Goal: Transaction & Acquisition: Obtain resource

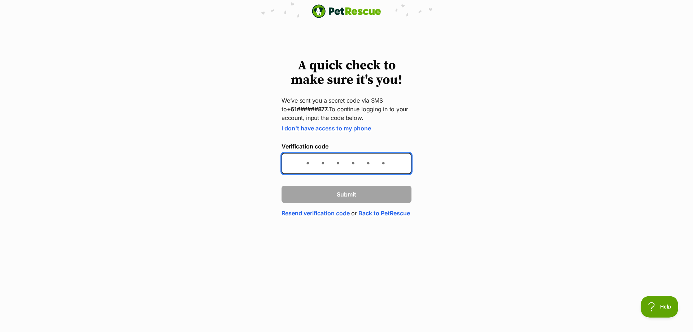
click at [310, 160] on input "Verification code" at bounding box center [347, 163] width 130 height 21
type input "459077"
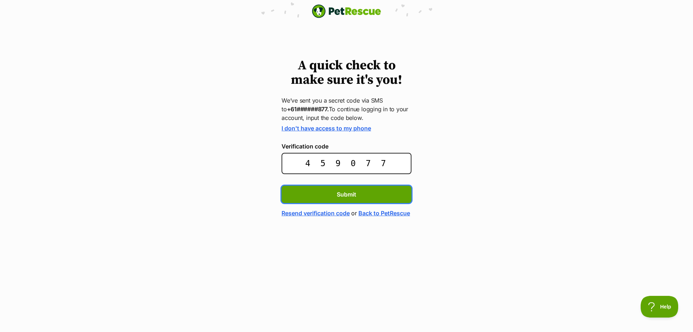
click at [282, 186] on button "Submit" at bounding box center [347, 194] width 130 height 17
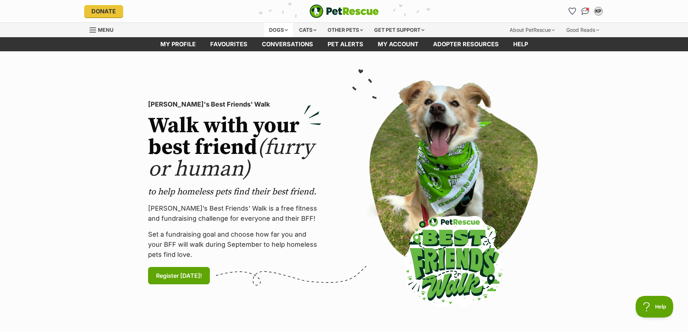
click at [277, 27] on div "Dogs" at bounding box center [278, 30] width 29 height 14
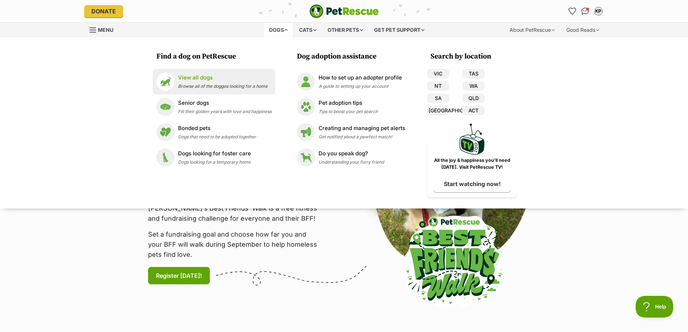
click at [198, 78] on p "View all dogs" at bounding box center [223, 78] width 90 height 8
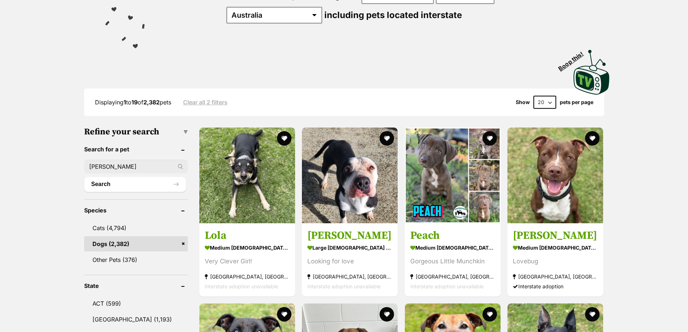
type input "jerry"
click at [84, 177] on button "Search" at bounding box center [135, 184] width 102 height 14
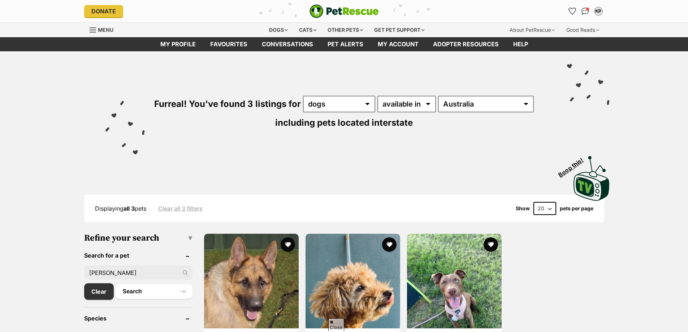
click at [334, 234] on img at bounding box center [353, 281] width 95 height 95
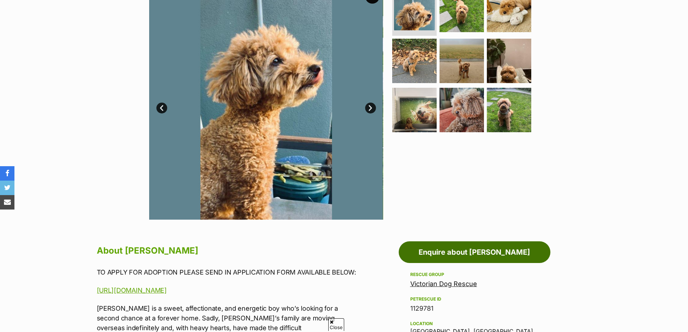
scroll to position [244, 0]
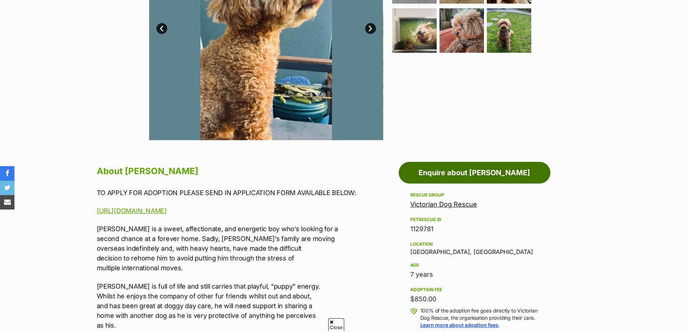
click at [466, 163] on link "Enquire about [PERSON_NAME]" at bounding box center [475, 173] width 152 height 22
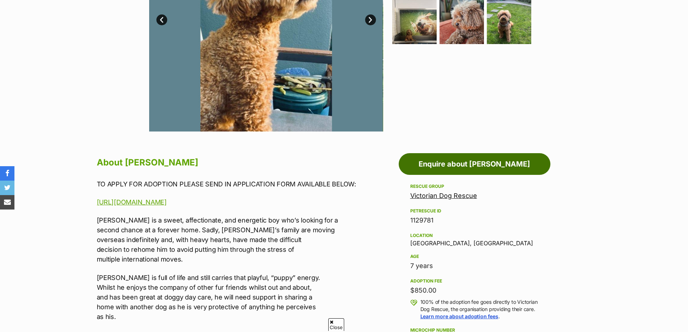
scroll to position [0, 0]
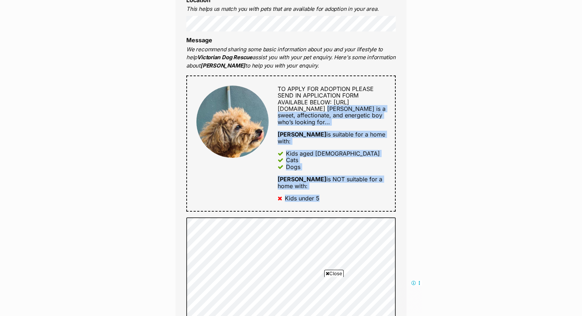
drag, startPoint x: 300, startPoint y: 112, endPoint x: 145, endPoint y: 198, distance: 177.5
click at [154, 214] on div "Enquire about Jerry Russellton Full name Khristian Perdue Email We require this…" at bounding box center [291, 257] width 582 height 961
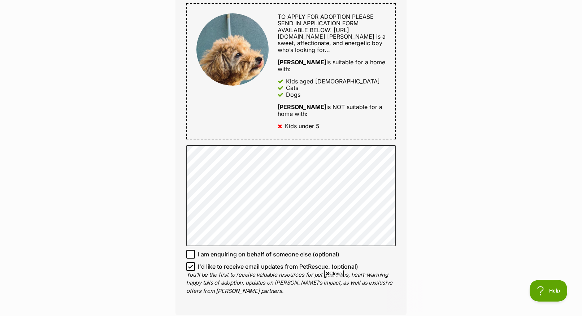
click at [59, 68] on div "Enquire about Jerry Russellton Full name Khristian Perdue Email We require this…" at bounding box center [291, 185] width 582 height 961
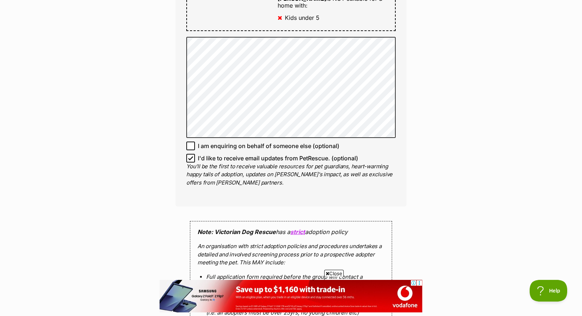
click at [557, 52] on div "Enquire about Jerry Russellton Full name Khristian Perdue Email We require this…" at bounding box center [291, 76] width 582 height 961
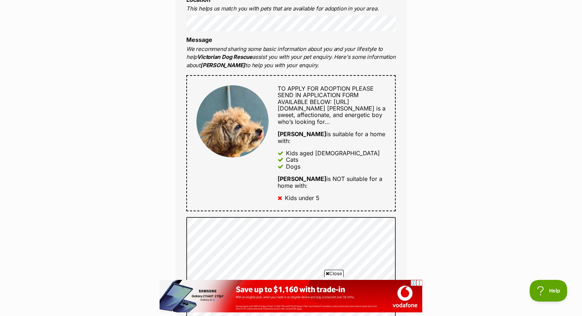
scroll to position [289, 0]
click at [288, 112] on span "https://www.victoriandogrescue.org.au/adopt/" at bounding box center [314, 106] width 72 height 14
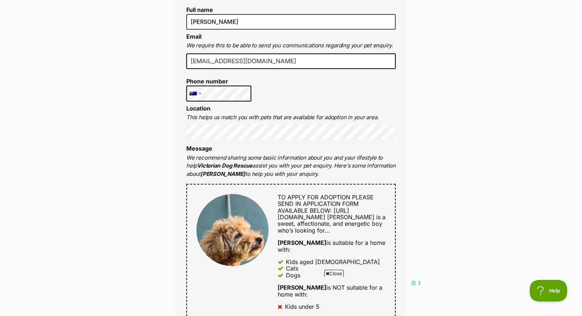
scroll to position [325, 0]
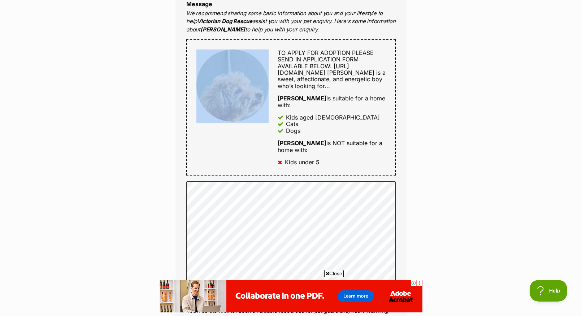
drag, startPoint x: 251, startPoint y: 117, endPoint x: 324, endPoint y: 127, distance: 73.3
click at [308, 129] on div "TO APPLY FOR ADOPTION PLEASE SEND IN APPLICATION FORM AVAILABLE BELOW: https://…" at bounding box center [290, 107] width 209 height 136
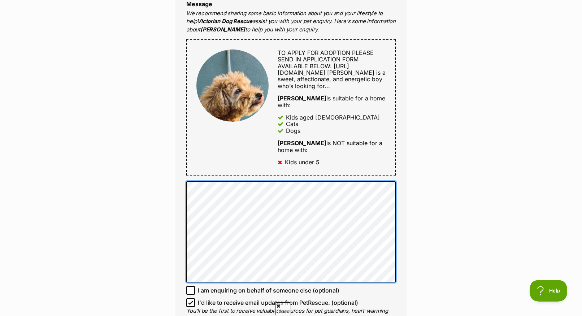
drag, startPoint x: 324, startPoint y: 127, endPoint x: 272, endPoint y: 146, distance: 55.3
click at [272, 146] on div "Full name Khristian Perdue Email We require this to be able to send you communi…" at bounding box center [291, 100] width 231 height 504
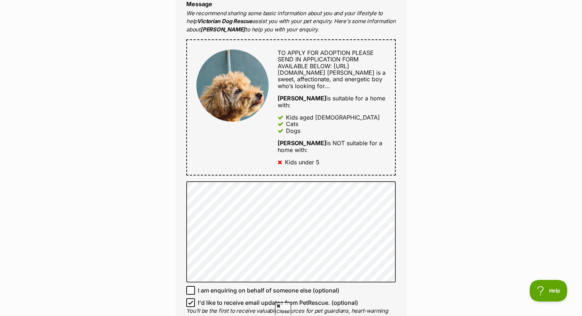
click at [272, 144] on div "TO APPLY FOR ADOPTION PLEASE SEND IN APPLICATION FORM AVAILABLE BELOW: https://…" at bounding box center [327, 107] width 117 height 116
click at [271, 144] on div "TO APPLY FOR ADOPTION PLEASE SEND IN APPLICATION FORM AVAILABLE BELOW: https://…" at bounding box center [327, 107] width 117 height 116
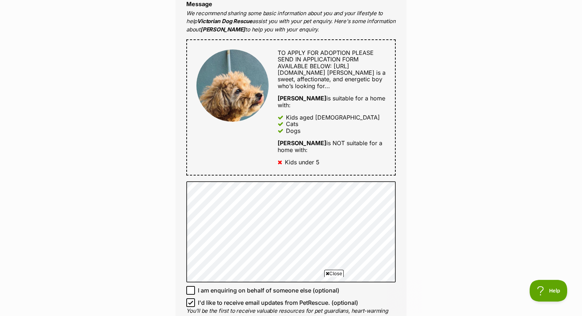
click at [247, 143] on div at bounding box center [232, 107] width 72 height 116
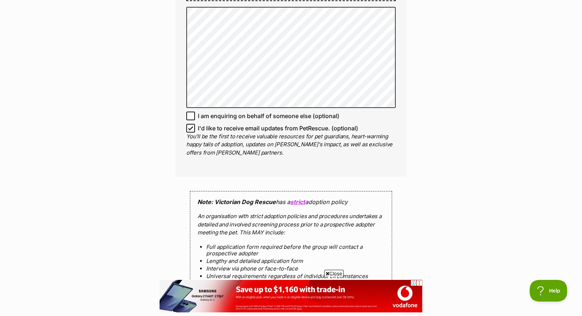
scroll to position [614, 0]
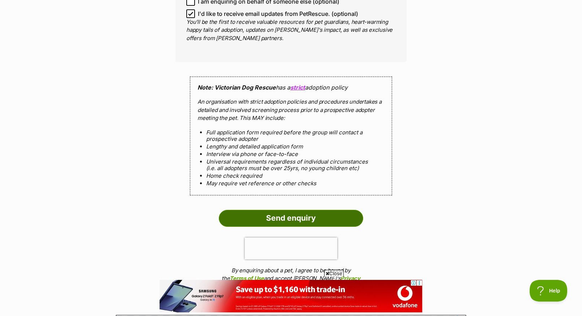
click at [291, 219] on input "Send enquiry" at bounding box center [291, 218] width 144 height 17
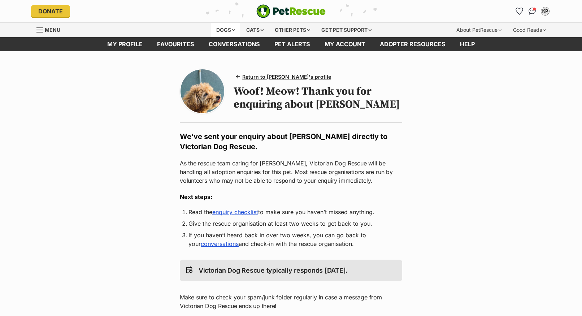
click at [224, 31] on div "Dogs" at bounding box center [225, 30] width 29 height 14
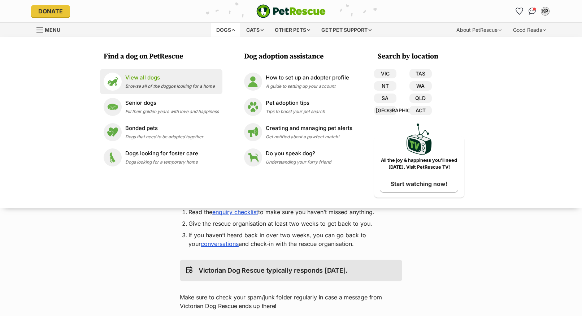
click at [142, 77] on p "View all dogs" at bounding box center [170, 78] width 90 height 8
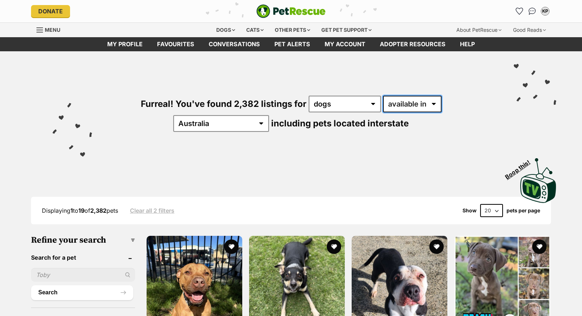
click at [405, 104] on select "available in located in" at bounding box center [412, 104] width 59 height 17
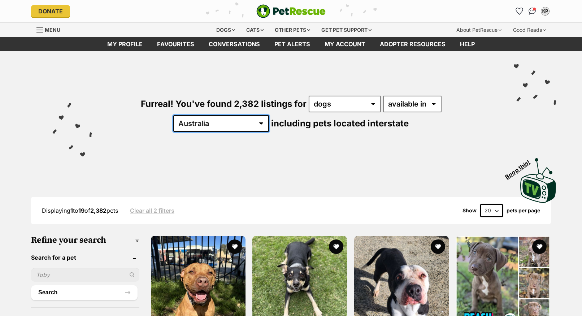
click at [269, 115] on select "Australia ACT NSW NT QLD SA TAS VIC WA" at bounding box center [221, 123] width 96 height 17
select select "VIC"
click at [269, 115] on select "Australia ACT NSW NT QLD SA TAS VIC WA" at bounding box center [221, 123] width 96 height 17
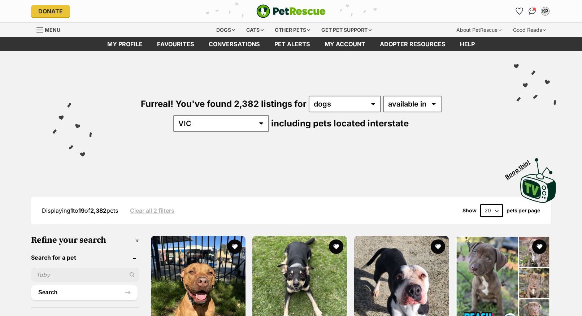
click at [209, 139] on div "Furreal! You've found 2,382 listings for any type of pet cats dogs other pets a…" at bounding box center [291, 101] width 531 height 100
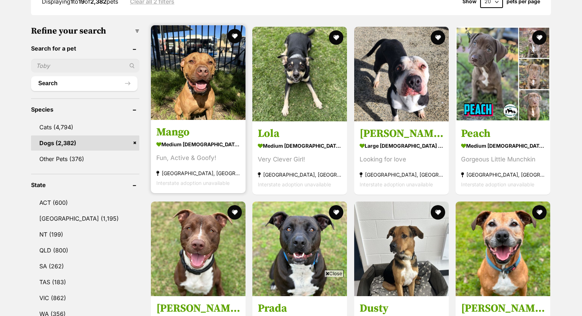
scroll to position [217, 0]
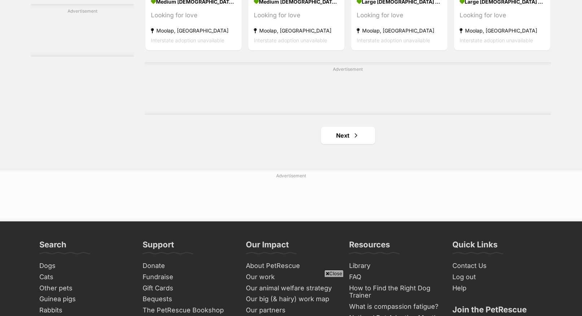
scroll to position [1271, 0]
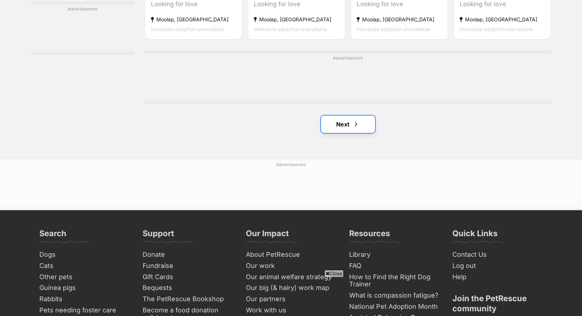
click at [341, 125] on link "Next" at bounding box center [348, 124] width 54 height 17
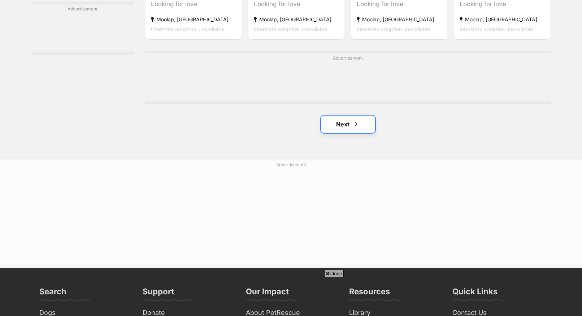
scroll to position [0, 0]
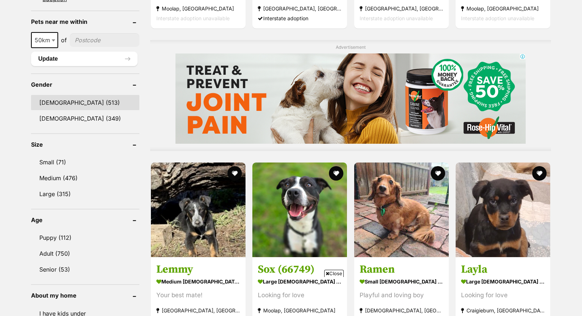
click at [52, 102] on link "[DEMOGRAPHIC_DATA] (513)" at bounding box center [85, 102] width 108 height 15
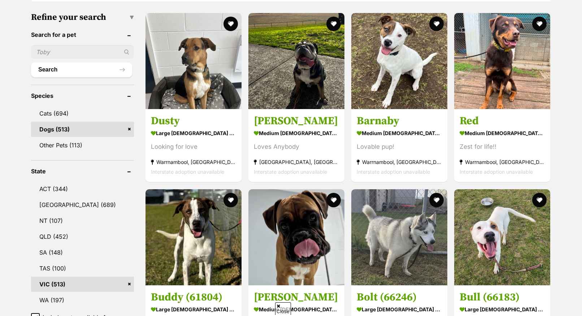
click at [53, 126] on link "Dogs (513)" at bounding box center [82, 129] width 103 height 15
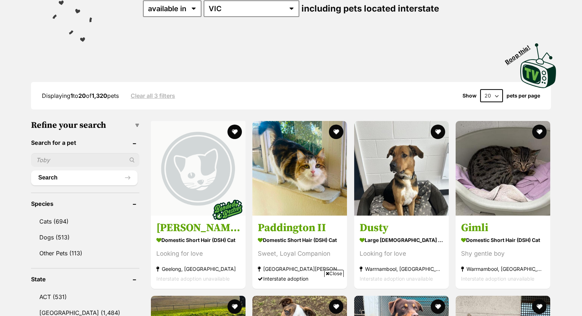
click at [134, 202] on header "Species" at bounding box center [85, 203] width 108 height 7
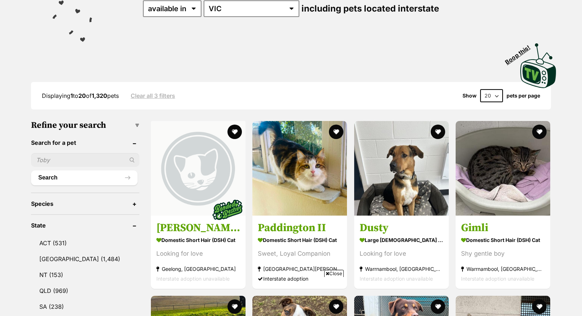
click at [134, 202] on header "Species" at bounding box center [85, 203] width 108 height 7
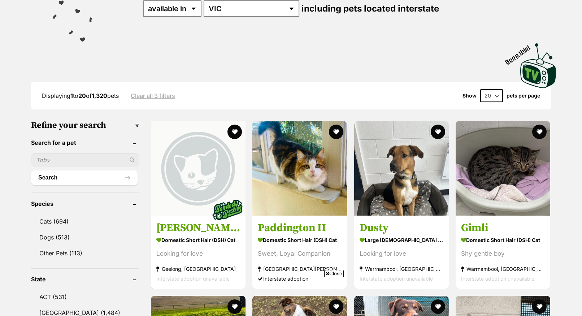
scroll to position [223, 0]
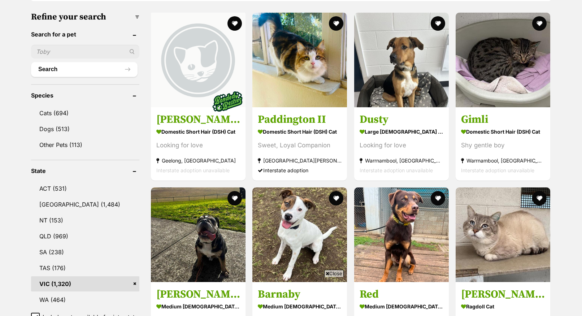
click at [134, 169] on header "State" at bounding box center [85, 171] width 108 height 7
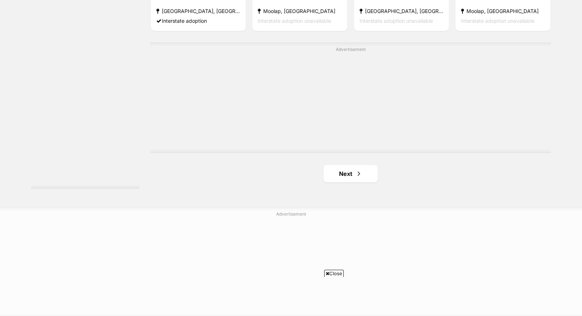
scroll to position [1343, 0]
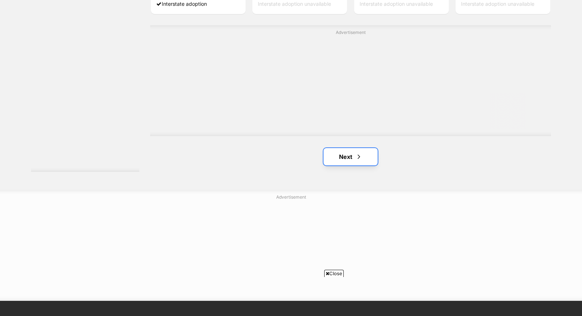
click at [355, 157] on link "Next" at bounding box center [351, 156] width 54 height 17
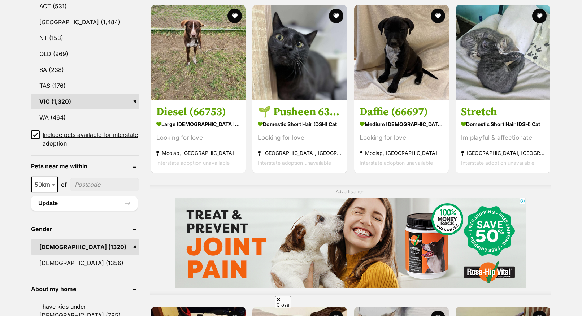
scroll to position [223, 0]
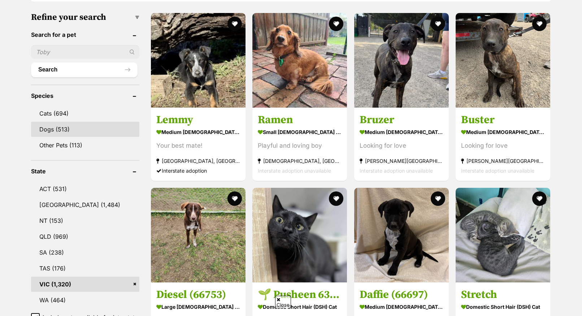
click at [52, 126] on link "Dogs (513)" at bounding box center [85, 129] width 108 height 15
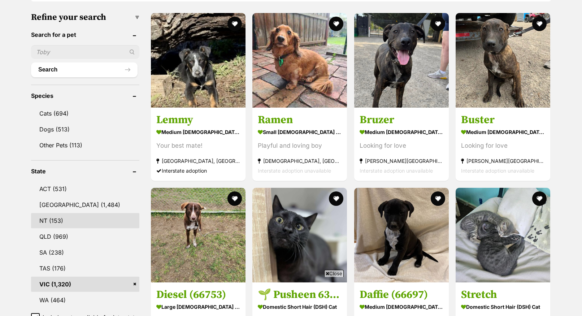
scroll to position [0, 0]
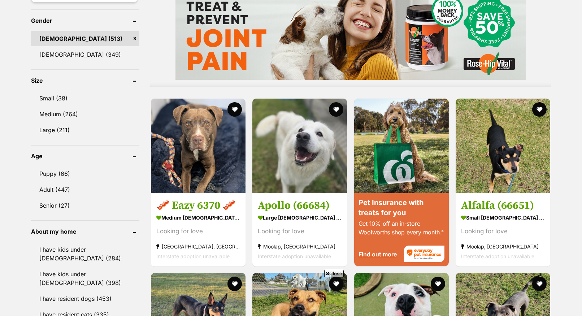
scroll to position [433, 0]
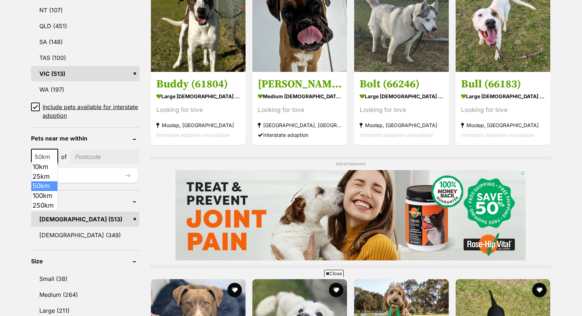
click at [54, 153] on span at bounding box center [54, 157] width 7 height 16
select select "100"
click at [92, 155] on input"] "postcode" at bounding box center [105, 157] width 67 height 14
type input"] "3764"
click at [109, 174] on button "Update" at bounding box center [84, 175] width 107 height 14
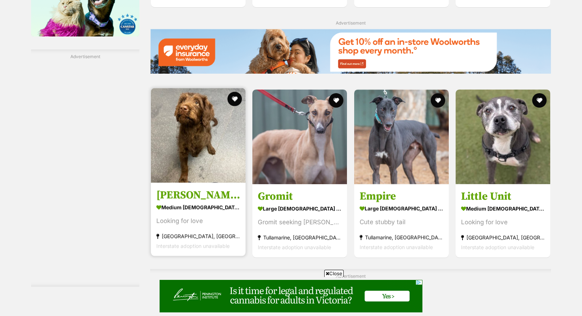
click at [215, 189] on h3 "[PERSON_NAME]" at bounding box center [198, 195] width 84 height 14
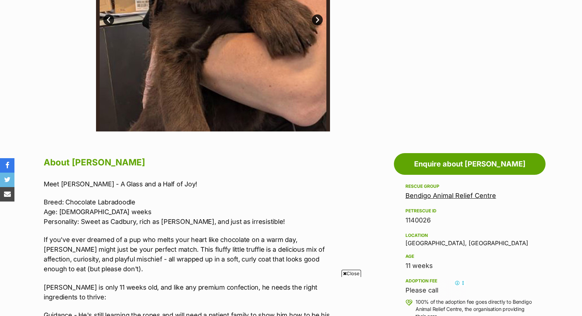
scroll to position [36, 0]
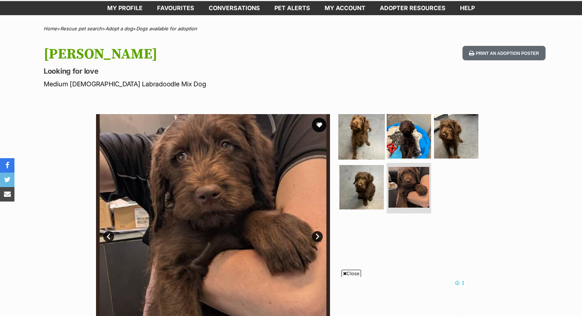
click at [360, 133] on img at bounding box center [361, 136] width 47 height 47
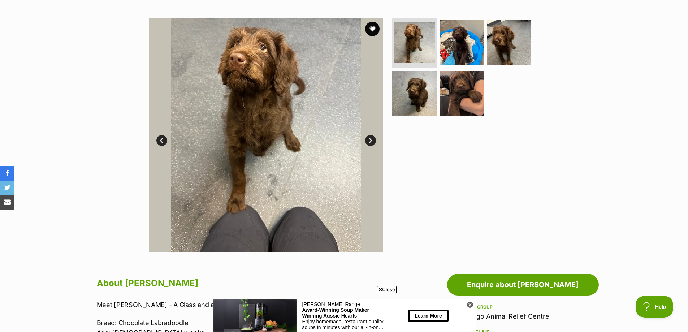
scroll to position [108, 0]
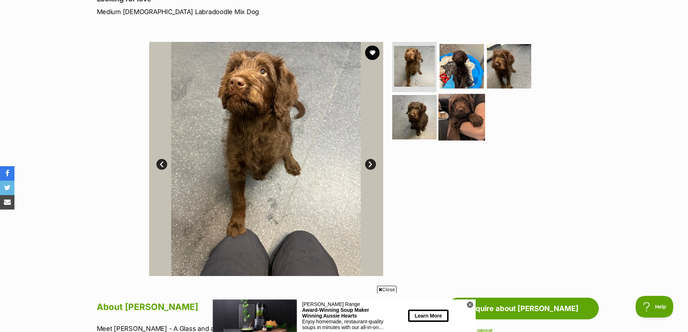
click at [459, 104] on img at bounding box center [461, 117] width 47 height 47
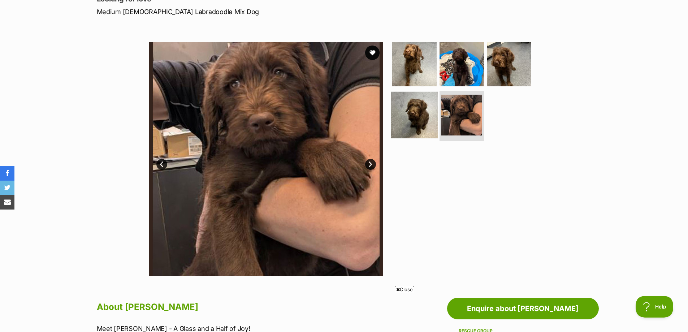
scroll to position [0, 0]
click at [418, 119] on img at bounding box center [414, 115] width 47 height 47
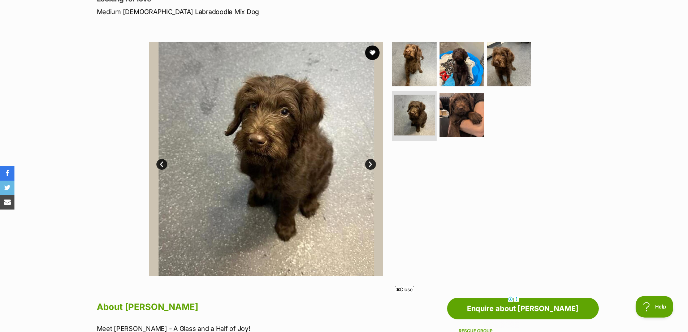
click at [162, 165] on link "Prev" at bounding box center [161, 164] width 11 height 11
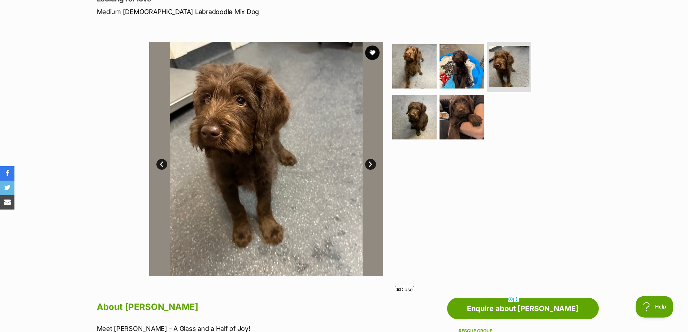
click at [159, 168] on link "Prev" at bounding box center [161, 164] width 11 height 11
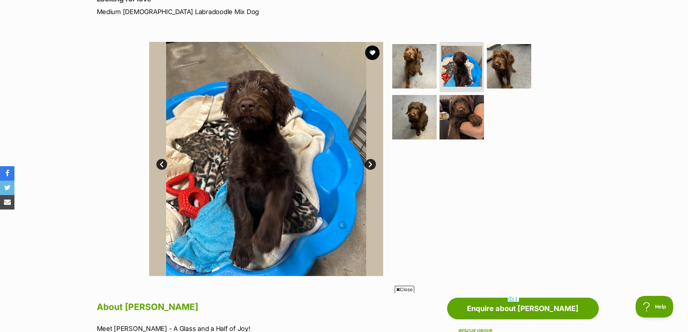
click at [159, 168] on link "Prev" at bounding box center [161, 164] width 11 height 11
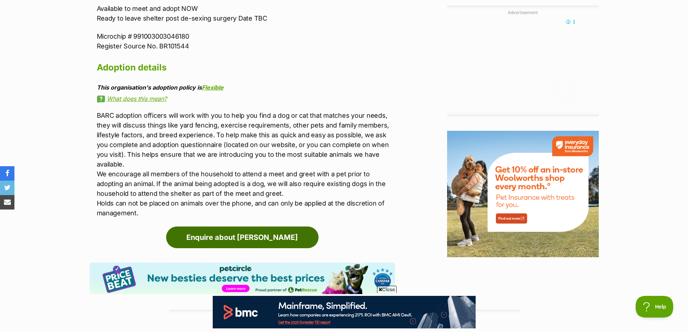
click at [233, 226] on link "Enquire about Rupert" at bounding box center [242, 237] width 152 height 22
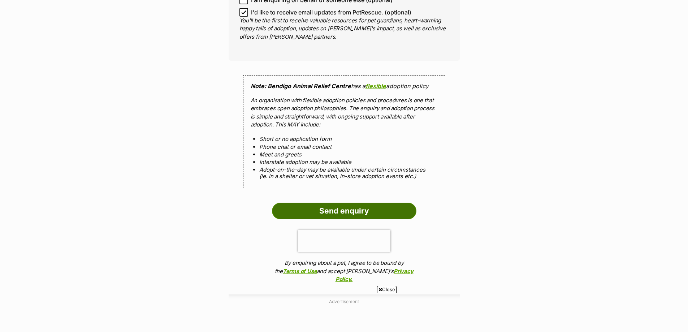
click at [339, 203] on input "Send enquiry" at bounding box center [344, 211] width 144 height 17
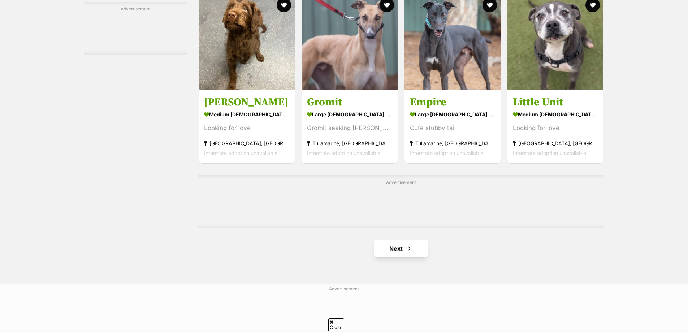
click at [400, 228] on div "Advertisement" at bounding box center [401, 201] width 406 height 53
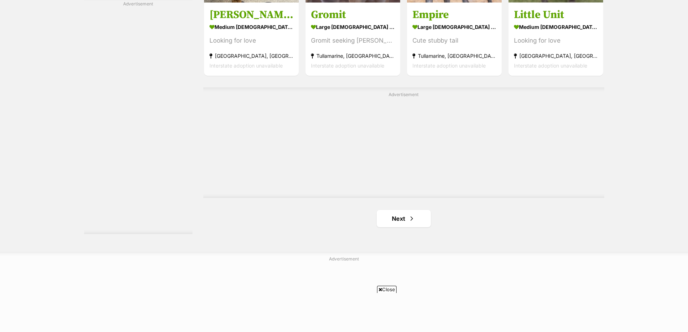
scroll to position [1235, 0]
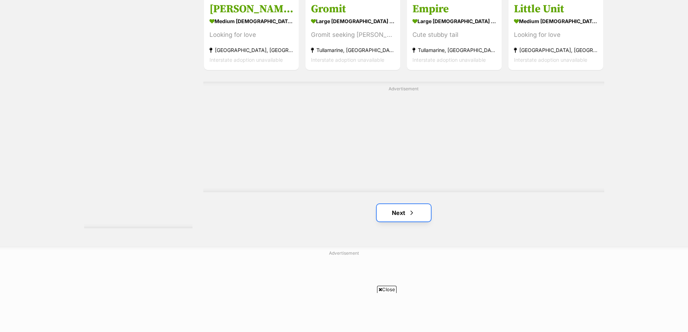
click at [409, 213] on span "Next page" at bounding box center [411, 212] width 7 height 9
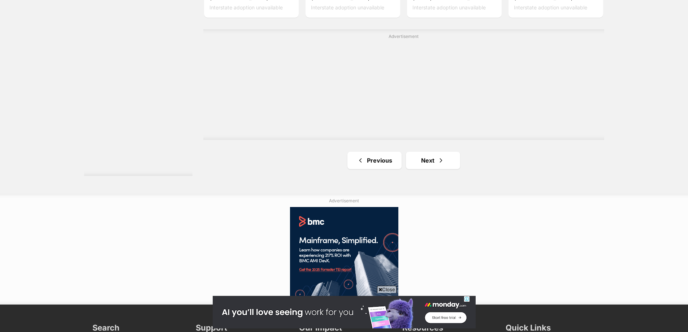
scroll to position [1293, 0]
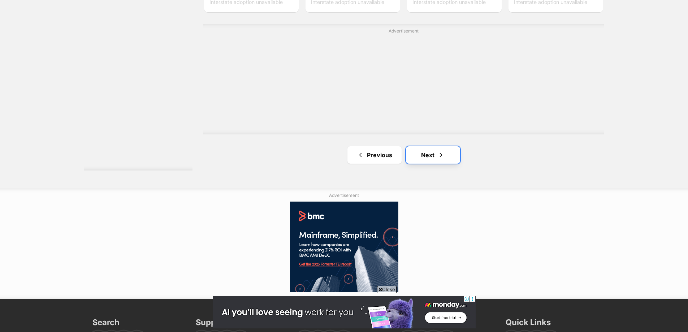
click at [432, 155] on link "Next" at bounding box center [433, 154] width 54 height 17
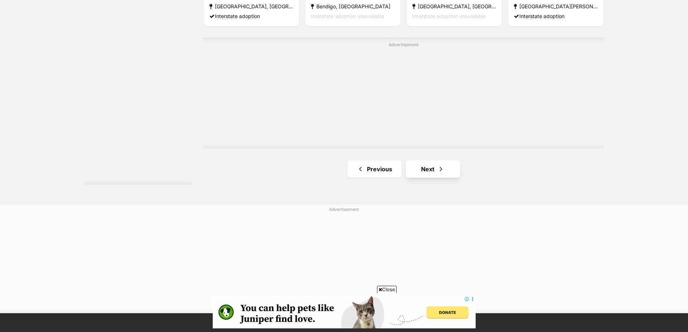
scroll to position [1345, 0]
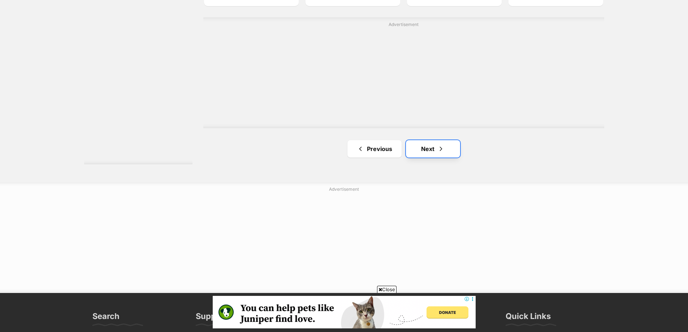
click at [428, 146] on link "Next" at bounding box center [433, 148] width 54 height 17
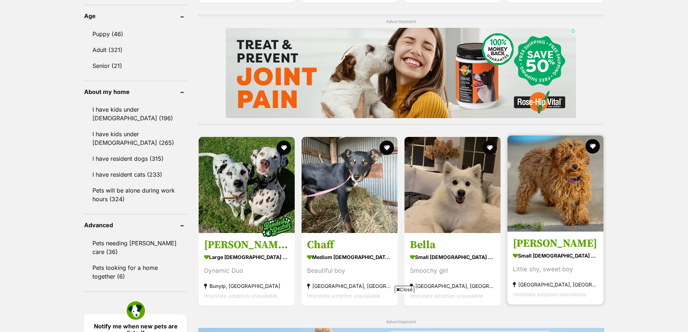
click at [542, 186] on img at bounding box center [555, 183] width 96 height 96
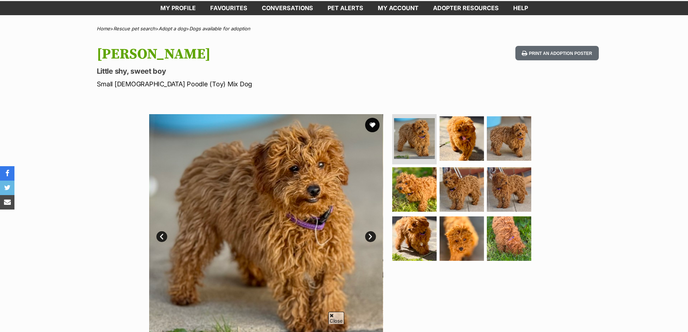
scroll to position [108, 0]
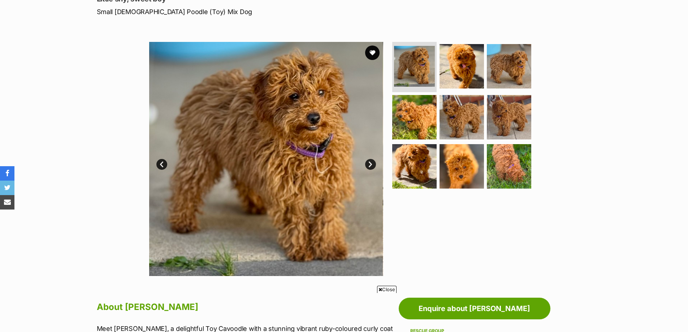
click at [370, 165] on link "Next" at bounding box center [370, 164] width 11 height 11
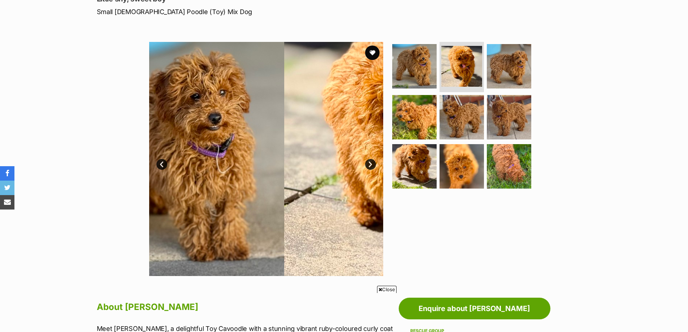
scroll to position [0, 0]
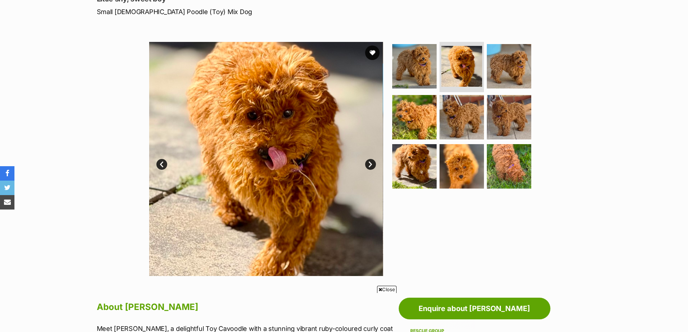
click at [370, 165] on link "Next" at bounding box center [370, 164] width 11 height 11
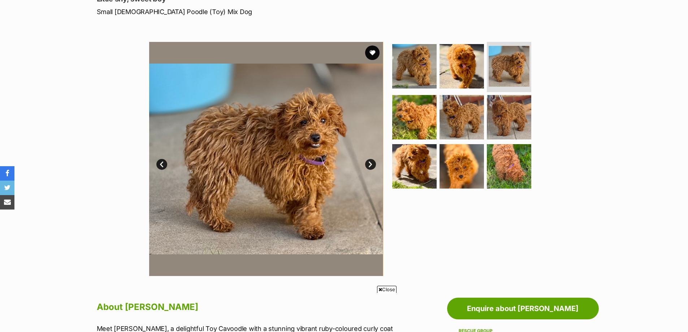
click at [370, 165] on link "Next" at bounding box center [370, 164] width 11 height 11
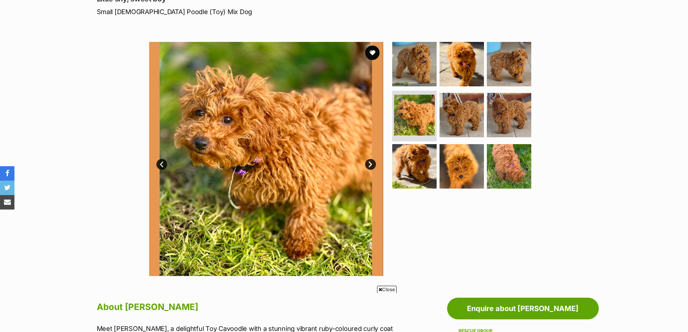
click at [370, 165] on link "Next" at bounding box center [370, 164] width 11 height 11
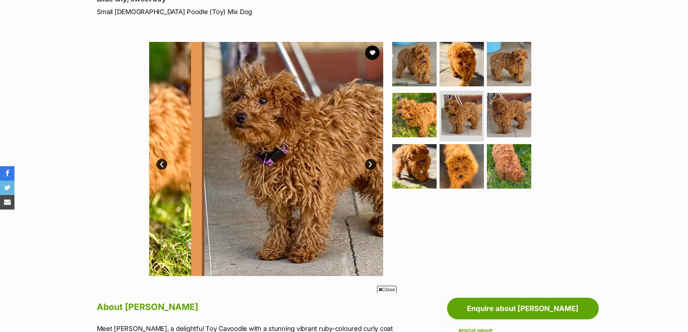
click at [370, 165] on link "Next" at bounding box center [370, 164] width 11 height 11
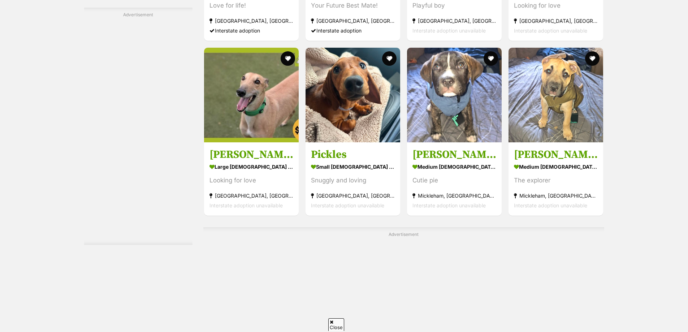
scroll to position [1200, 0]
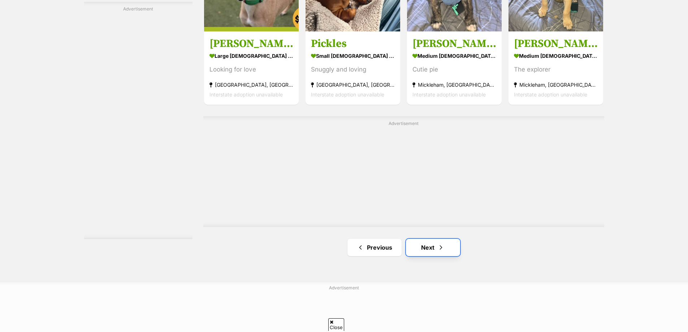
click at [441, 246] on span "Next page" at bounding box center [440, 247] width 7 height 9
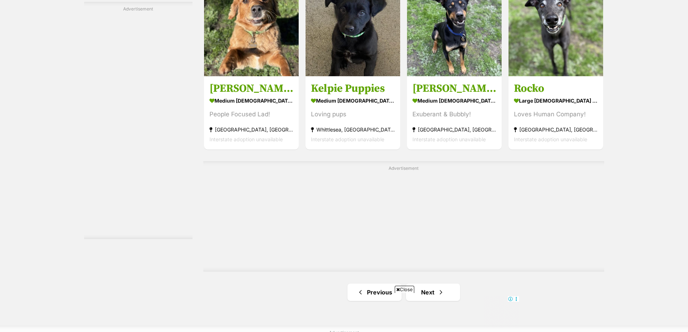
scroll to position [1234, 0]
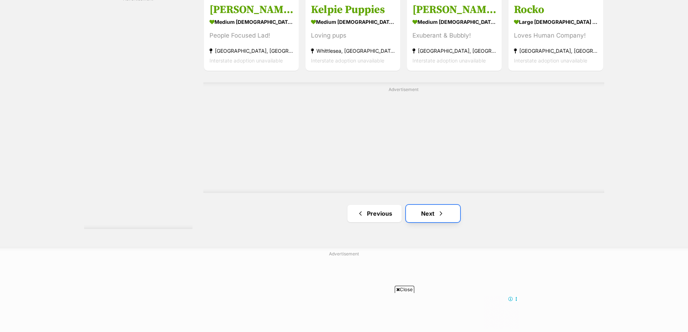
click at [433, 214] on link "Next" at bounding box center [433, 213] width 54 height 17
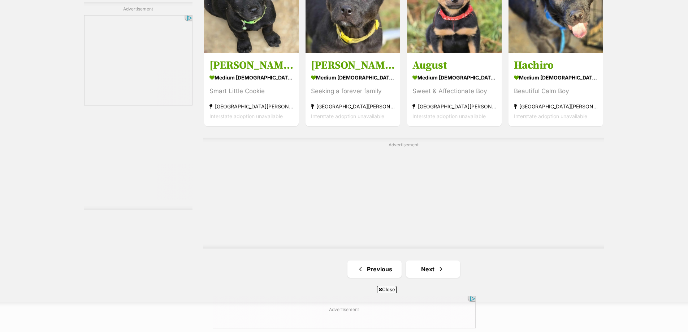
scroll to position [1336, 0]
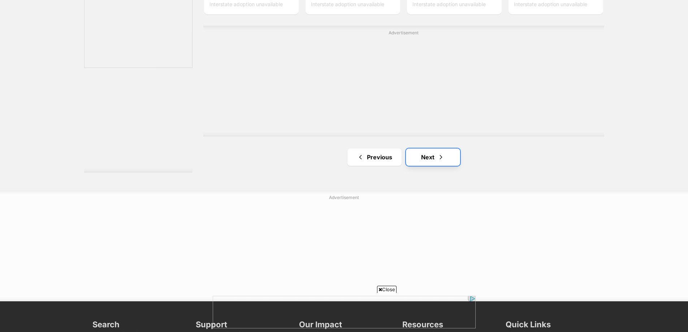
click at [436, 154] on link "Next" at bounding box center [433, 156] width 54 height 17
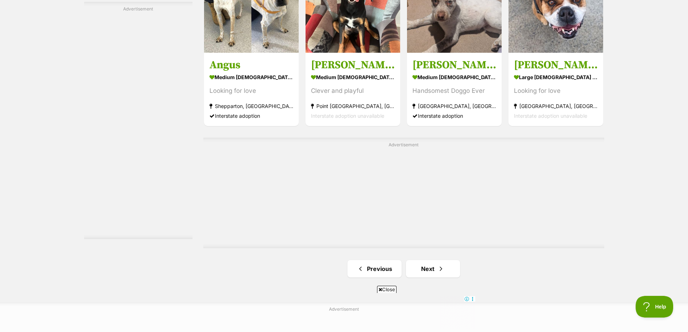
scroll to position [1192, 0]
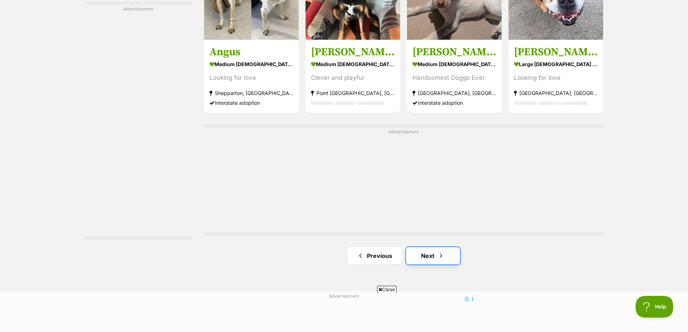
click at [433, 252] on link "Next" at bounding box center [433, 255] width 54 height 17
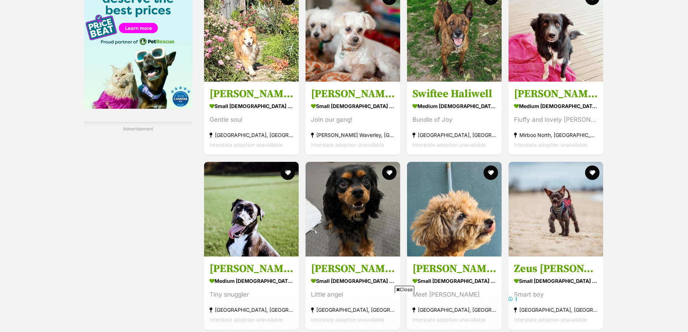
scroll to position [867, 0]
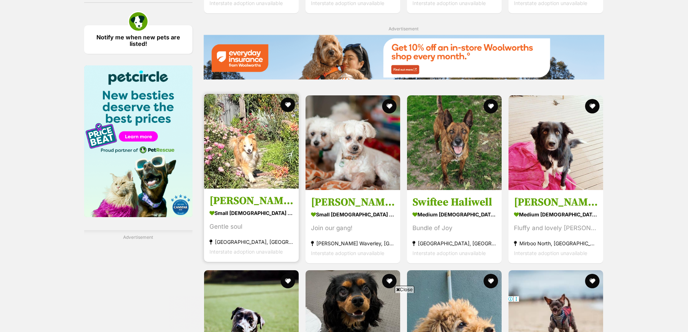
click at [263, 152] on img at bounding box center [251, 141] width 95 height 95
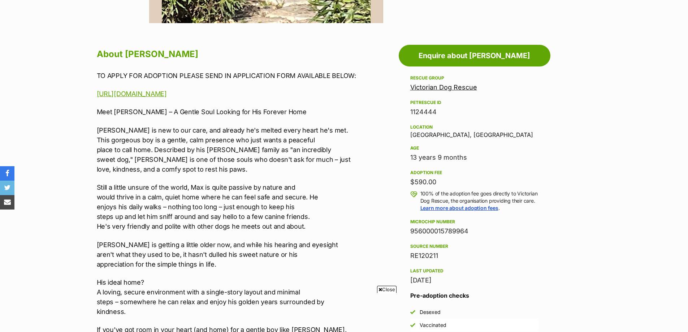
scroll to position [108, 0]
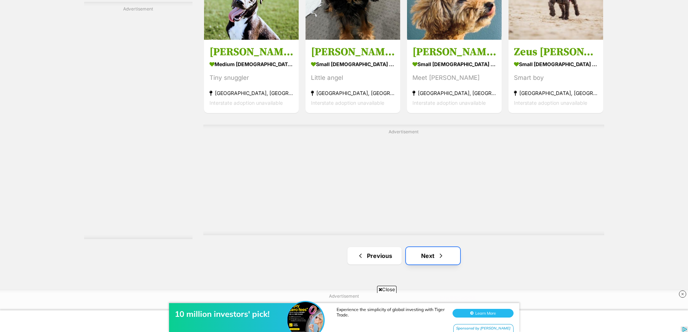
click at [451, 256] on link "Next" at bounding box center [433, 255] width 54 height 17
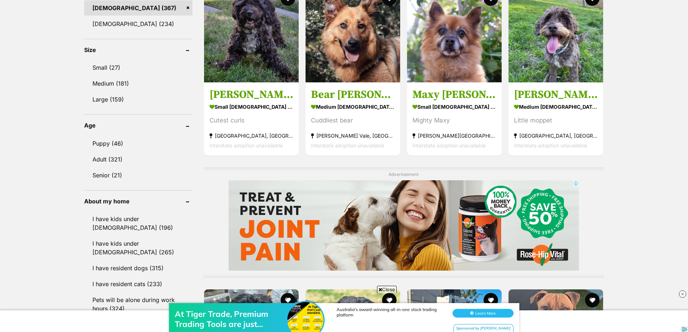
scroll to position [433, 0]
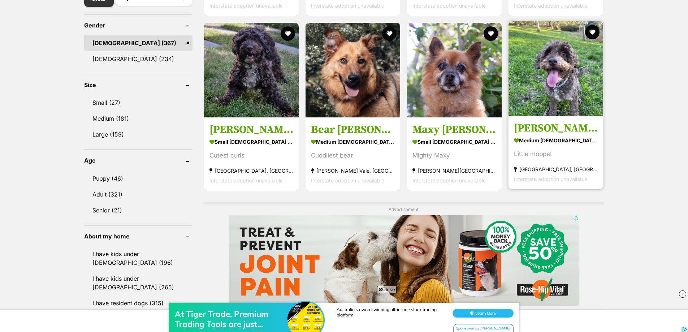
click at [584, 92] on img at bounding box center [556, 68] width 95 height 95
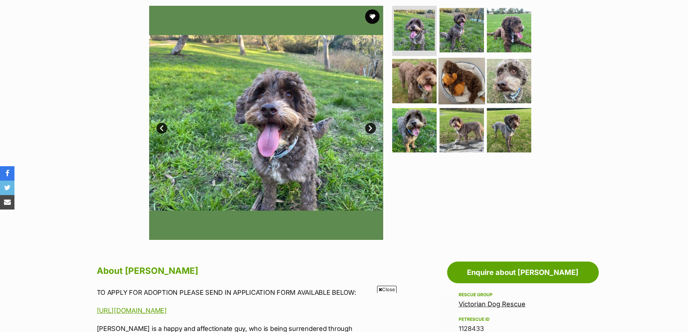
click at [457, 81] on img at bounding box center [461, 81] width 47 height 47
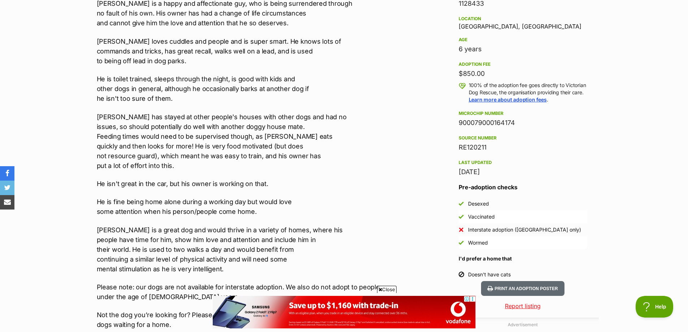
scroll to position [253, 0]
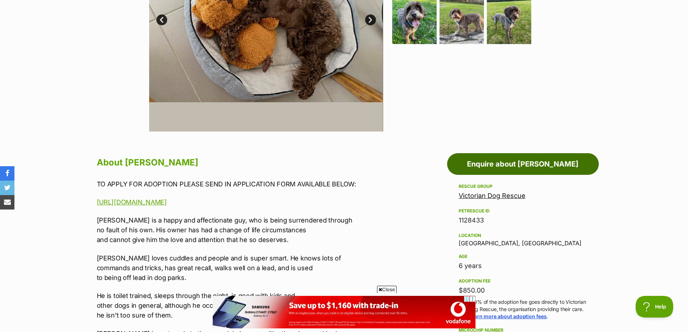
click at [532, 163] on link "Enquire about Milo Russelton" at bounding box center [523, 164] width 152 height 22
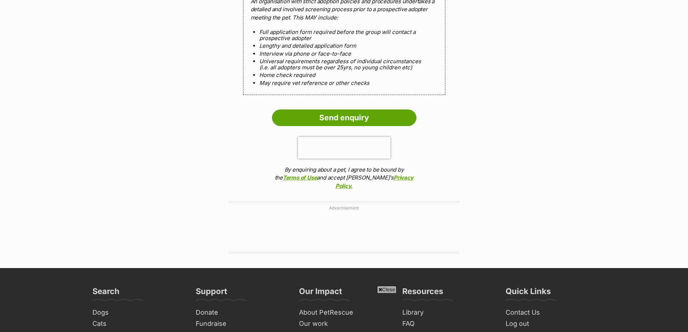
scroll to position [722, 0]
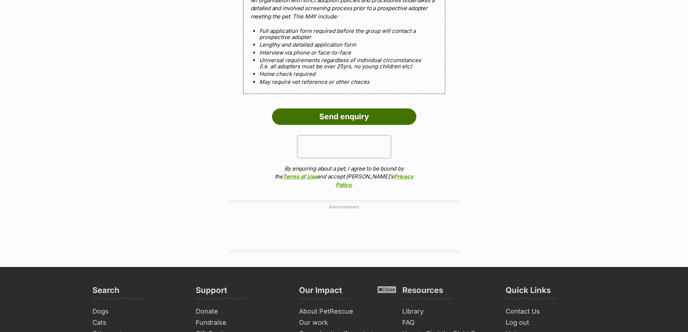
click at [334, 122] on input "Send enquiry" at bounding box center [344, 116] width 144 height 17
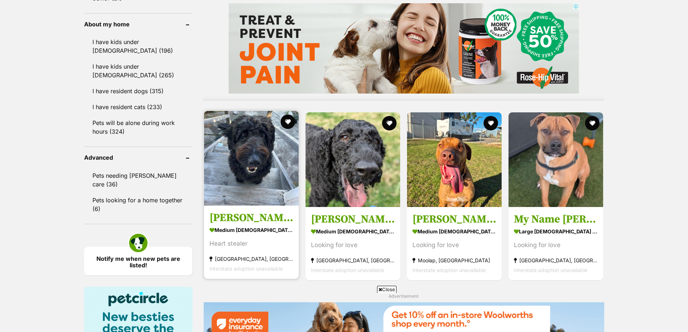
click at [257, 156] on img at bounding box center [251, 158] width 95 height 95
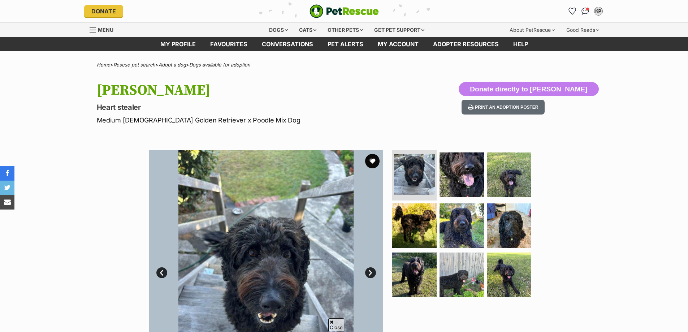
click at [417, 252] on img at bounding box center [414, 274] width 44 height 44
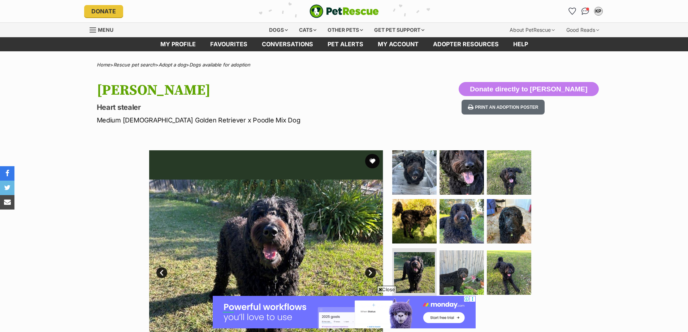
scroll to position [289, 0]
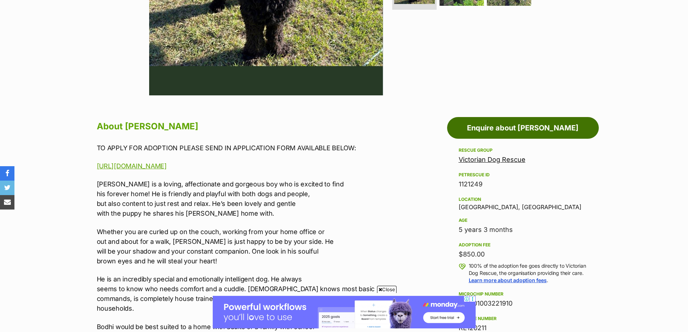
click at [528, 126] on link "Enquire about [PERSON_NAME]" at bounding box center [523, 128] width 152 height 22
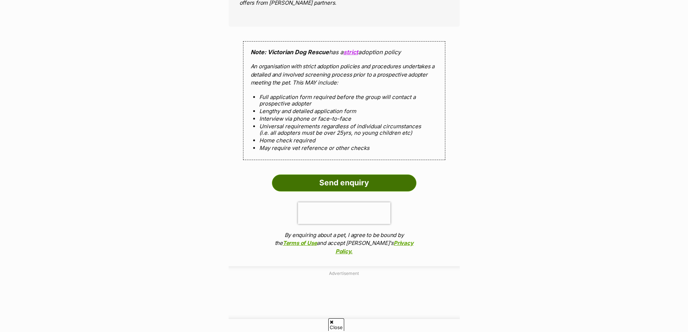
scroll to position [681, 0]
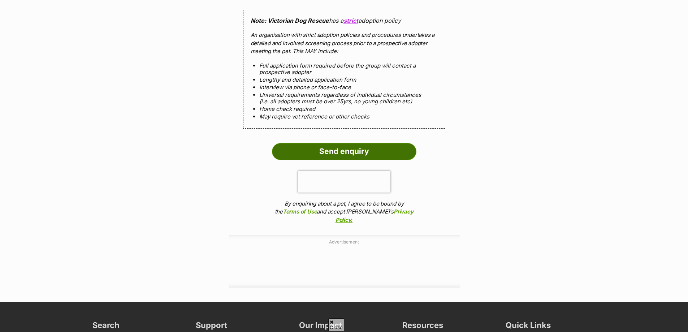
click at [333, 150] on input "Send enquiry" at bounding box center [344, 151] width 144 height 17
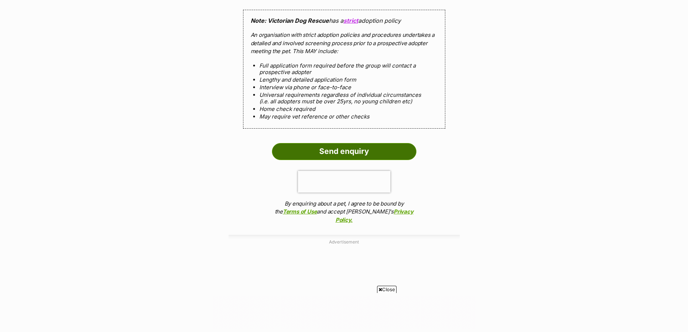
scroll to position [0, 0]
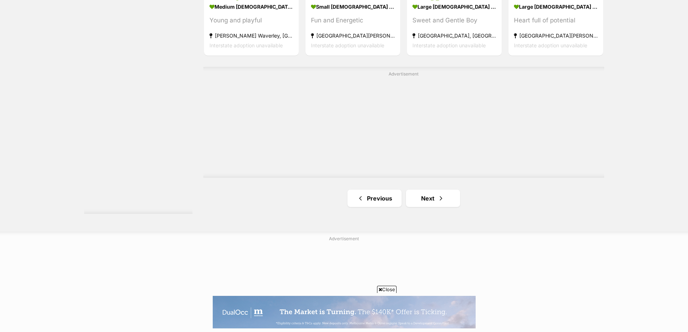
scroll to position [1296, 0]
click at [427, 197] on link "Next" at bounding box center [433, 197] width 54 height 17
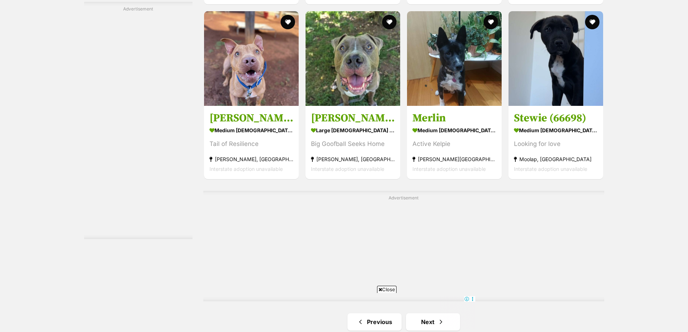
scroll to position [1196, 0]
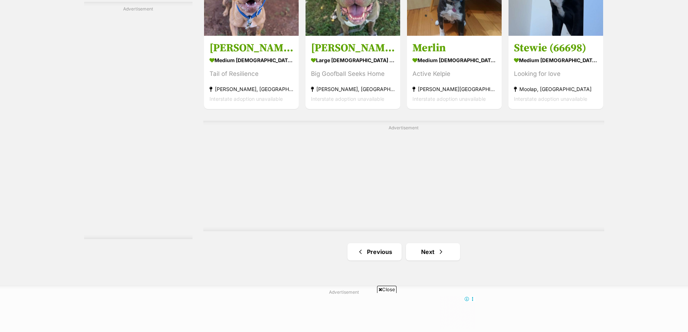
click at [428, 213] on iframe "Advertisement" at bounding box center [404, 179] width 350 height 90
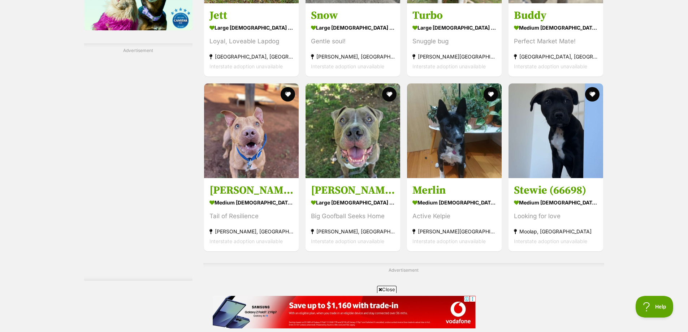
scroll to position [1342, 0]
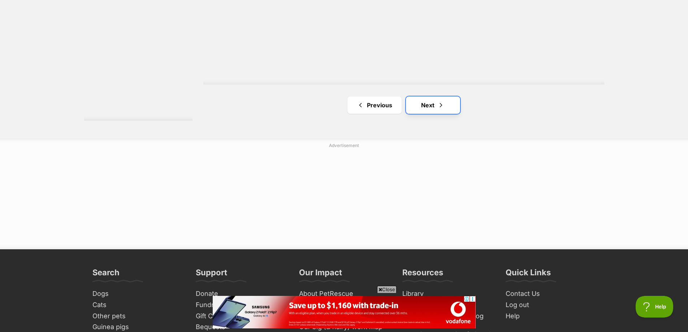
click at [423, 106] on link "Next" at bounding box center [433, 104] width 54 height 17
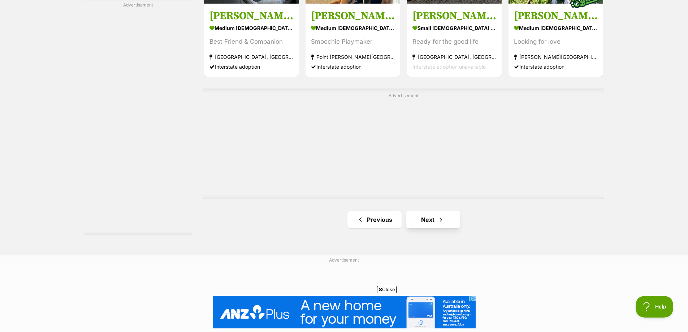
scroll to position [1300, 0]
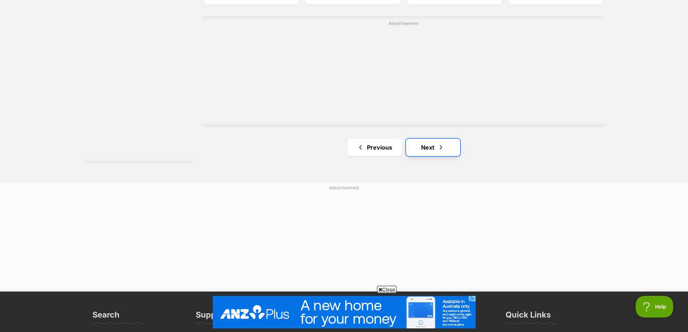
click at [430, 146] on link "Next" at bounding box center [433, 147] width 54 height 17
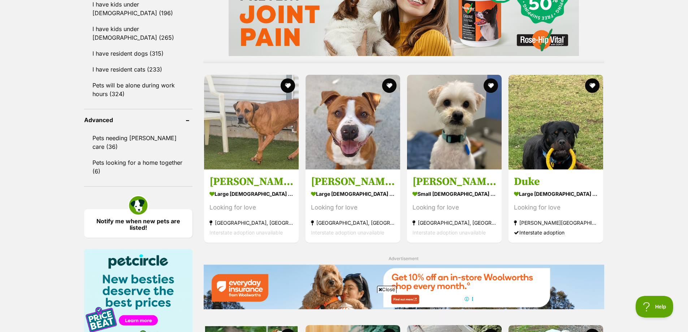
scroll to position [686, 0]
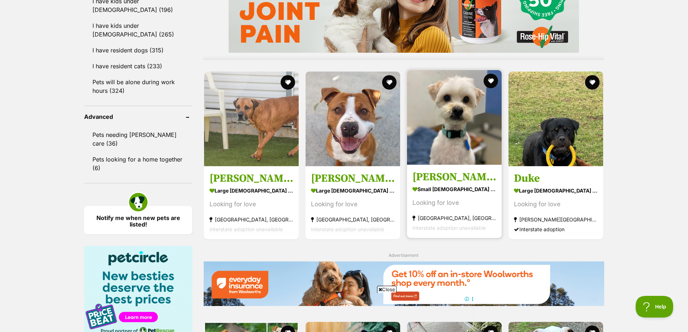
click at [453, 121] on img at bounding box center [454, 117] width 95 height 95
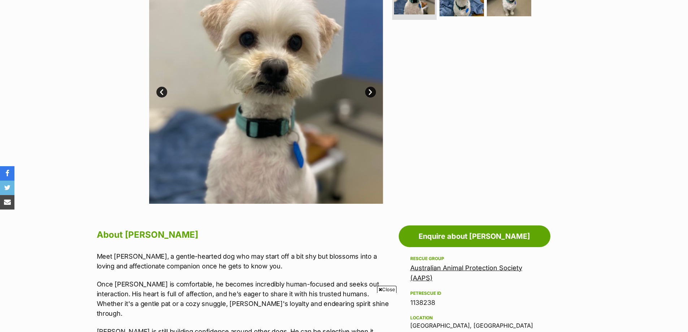
scroll to position [144, 0]
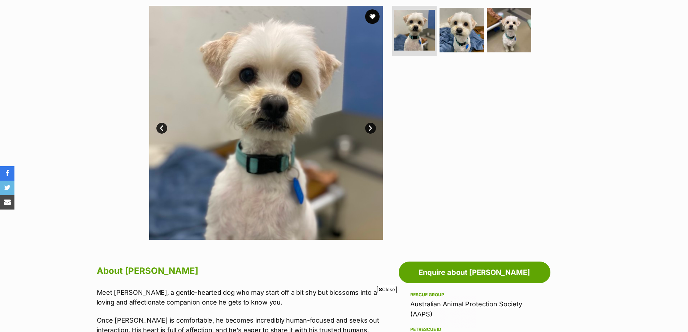
click at [372, 129] on link "Next" at bounding box center [370, 128] width 11 height 11
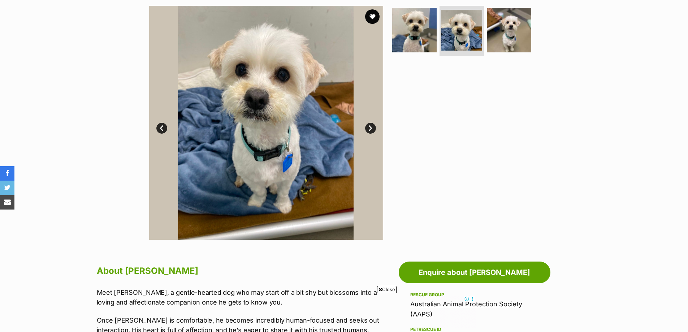
scroll to position [0, 0]
click at [372, 129] on link "Next" at bounding box center [370, 128] width 11 height 11
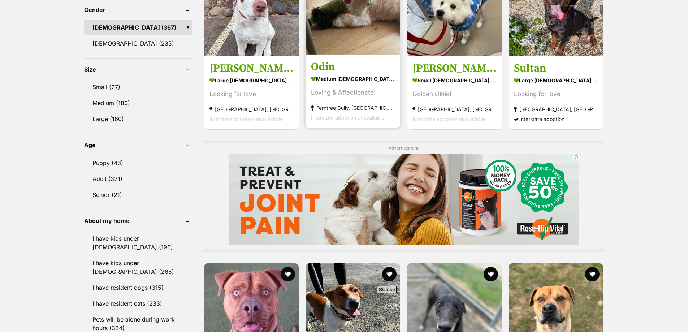
scroll to position [404, 0]
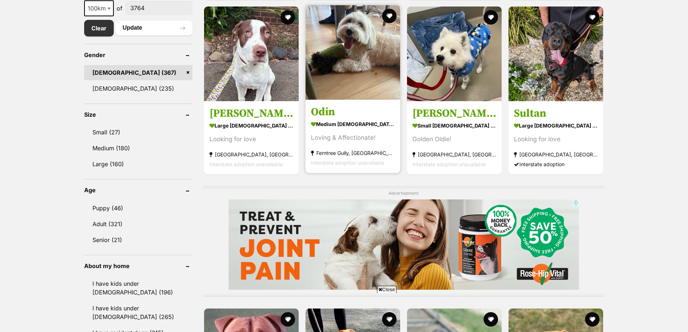
click at [368, 78] on img at bounding box center [353, 52] width 95 height 95
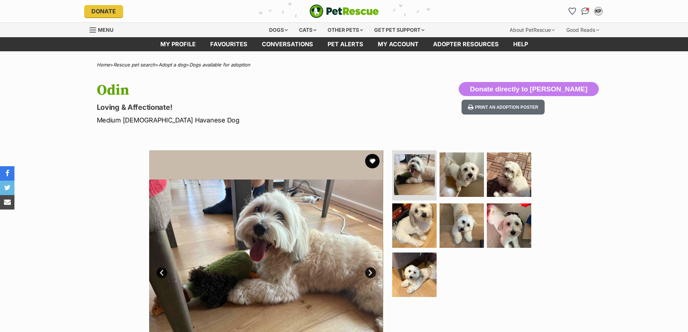
click at [372, 272] on link "Next" at bounding box center [370, 272] width 11 height 11
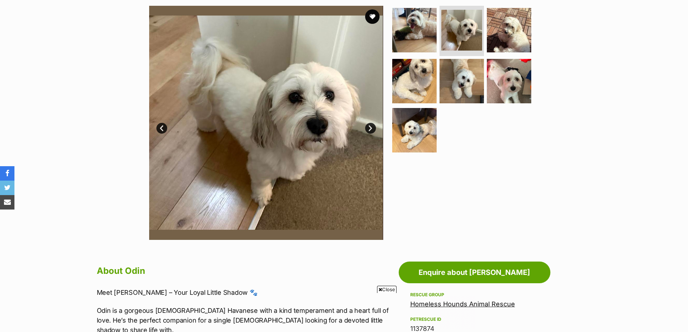
click at [370, 127] on link "Next" at bounding box center [370, 128] width 11 height 11
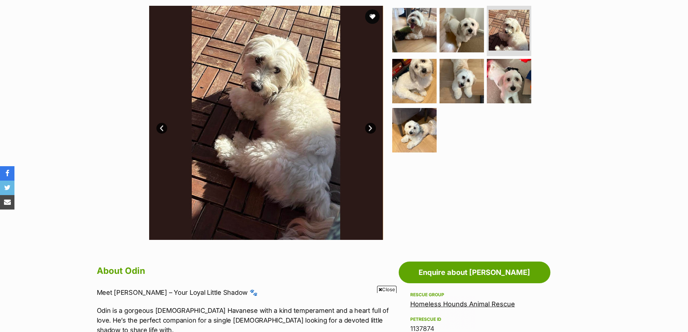
click at [370, 127] on link "Next" at bounding box center [370, 128] width 11 height 11
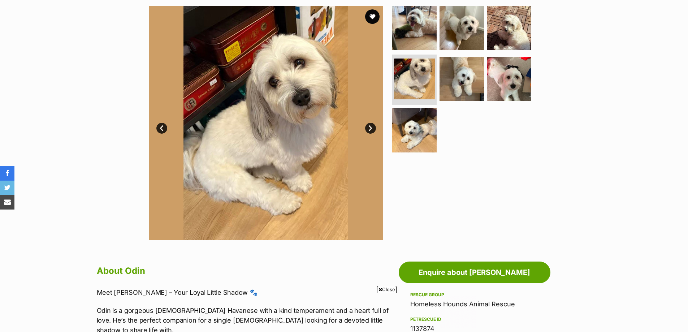
click at [370, 127] on link "Next" at bounding box center [370, 128] width 11 height 11
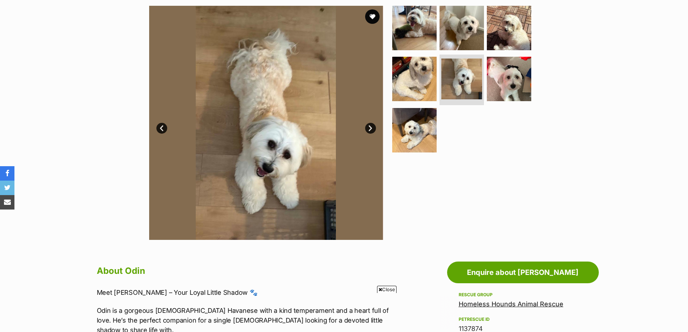
click at [370, 127] on link "Next" at bounding box center [370, 128] width 11 height 11
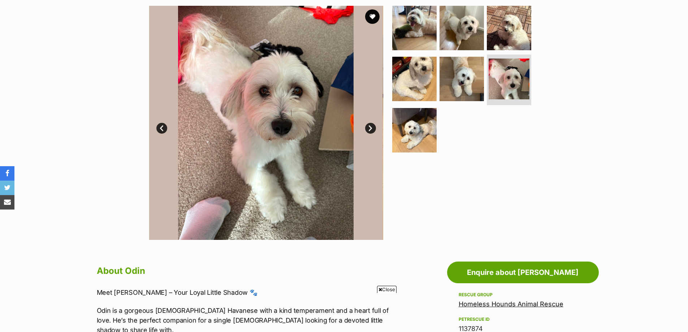
click at [370, 127] on link "Next" at bounding box center [370, 128] width 11 height 11
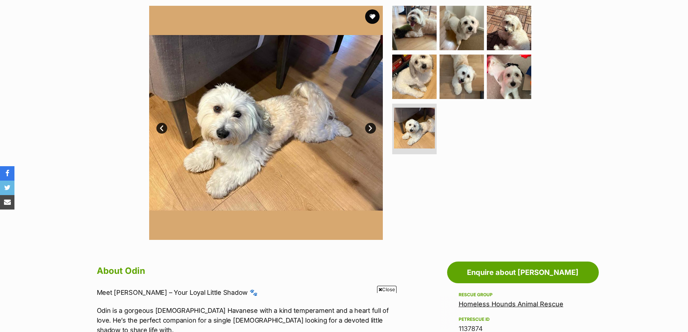
click at [370, 127] on link "Next" at bounding box center [370, 128] width 11 height 11
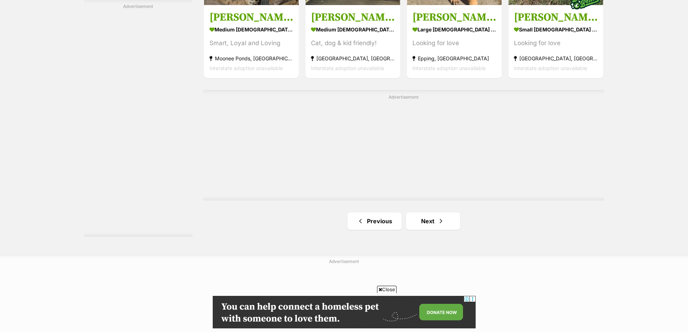
scroll to position [1227, 0]
click at [433, 221] on link "Next" at bounding box center [433, 220] width 54 height 17
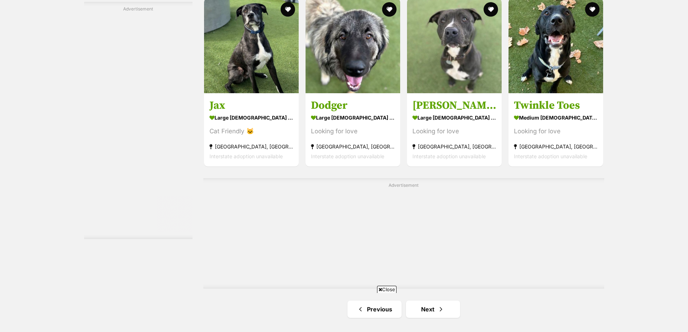
scroll to position [1156, 0]
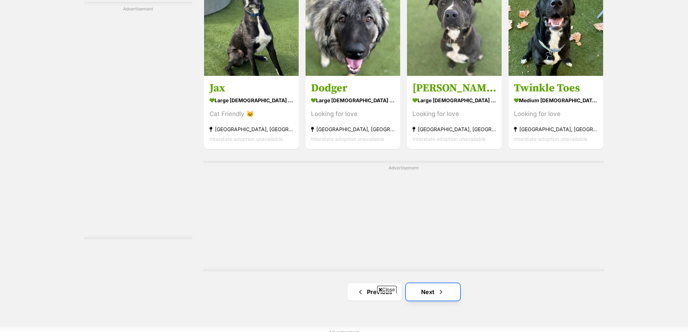
click at [423, 290] on link "Next" at bounding box center [433, 291] width 54 height 17
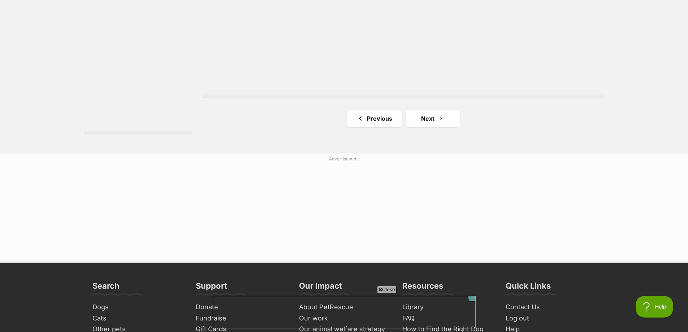
scroll to position [1409, 0]
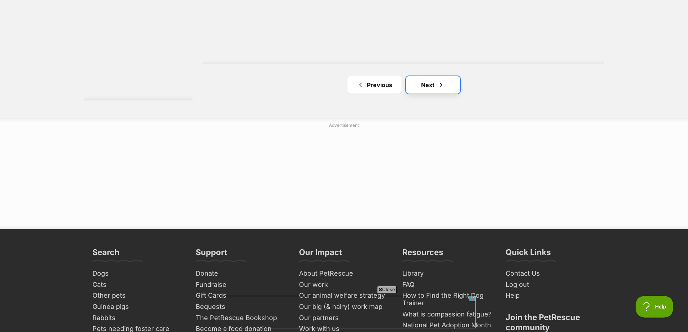
click at [429, 84] on link "Next" at bounding box center [433, 84] width 54 height 17
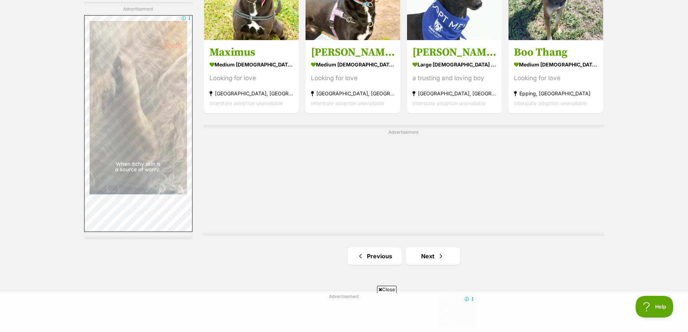
scroll to position [1192, 0]
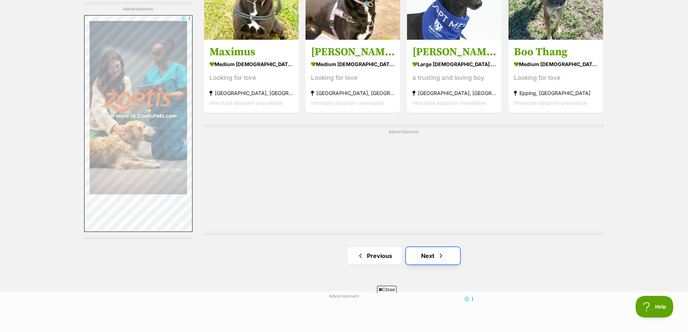
click at [426, 254] on link "Next" at bounding box center [433, 255] width 54 height 17
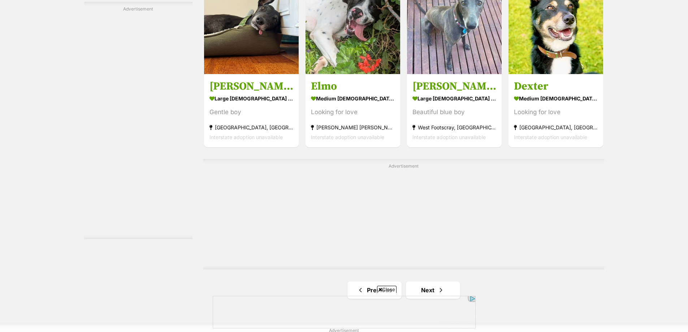
scroll to position [1228, 0]
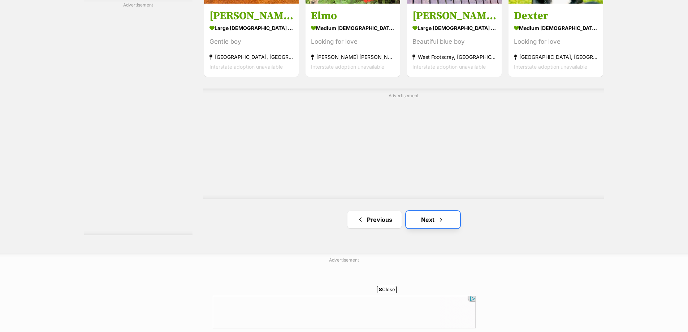
click at [433, 215] on link "Next" at bounding box center [433, 219] width 54 height 17
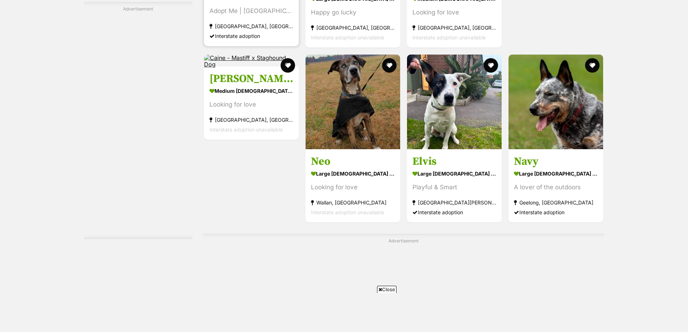
scroll to position [984, 0]
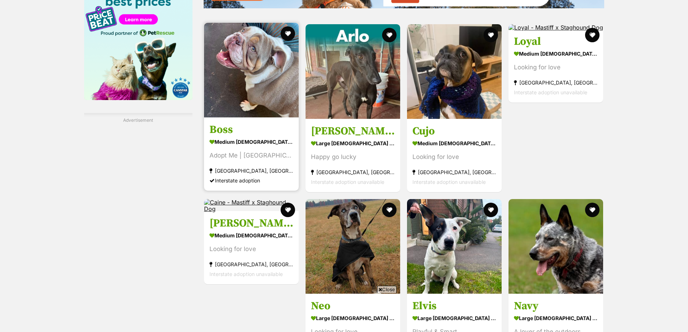
click at [255, 105] on img at bounding box center [251, 70] width 95 height 95
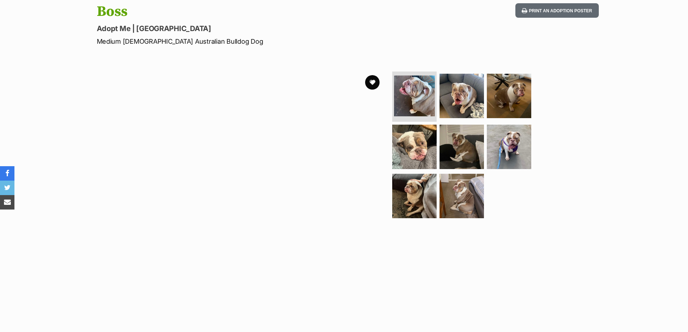
scroll to position [108, 0]
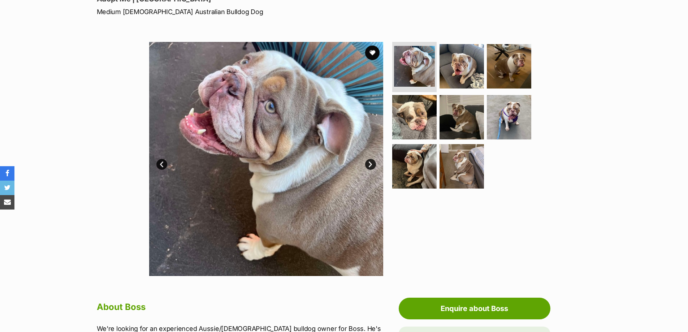
click at [372, 164] on link "Next" at bounding box center [370, 164] width 11 height 11
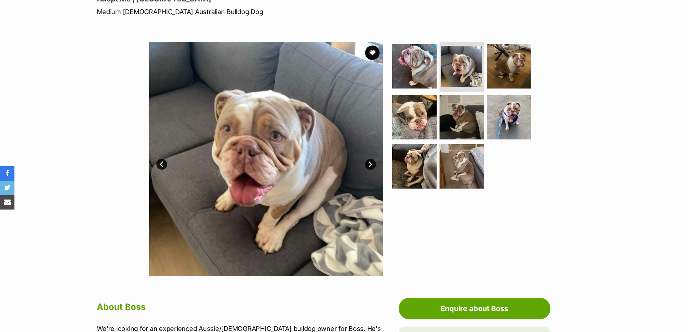
click at [372, 164] on link "Next" at bounding box center [370, 164] width 11 height 11
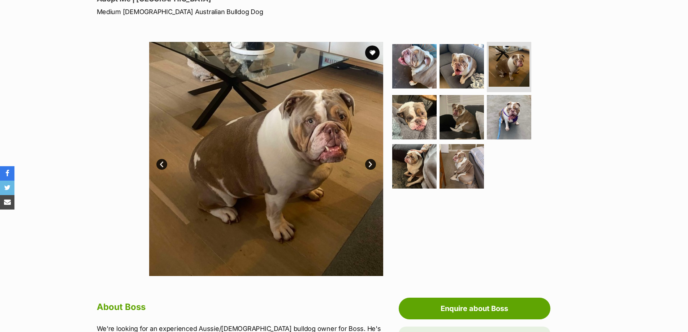
click at [372, 164] on link "Next" at bounding box center [370, 164] width 11 height 11
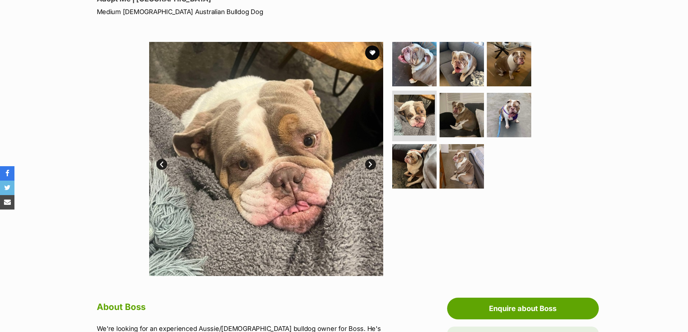
click at [372, 164] on link "Next" at bounding box center [370, 164] width 11 height 11
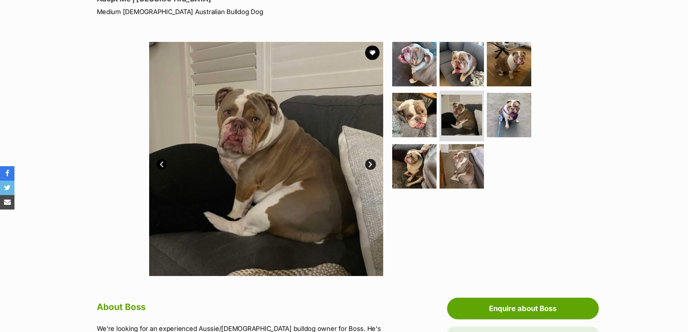
scroll to position [0, 0]
click at [372, 164] on link "Next" at bounding box center [370, 164] width 11 height 11
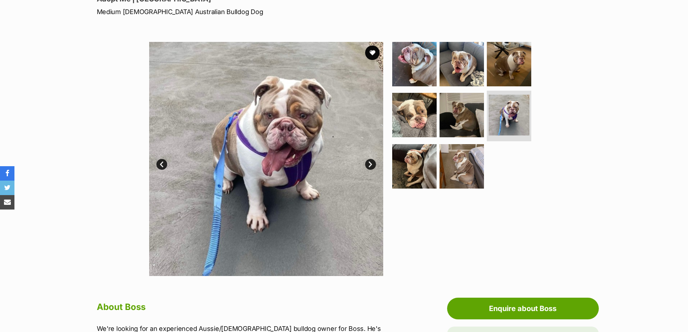
click at [372, 164] on link "Next" at bounding box center [370, 164] width 11 height 11
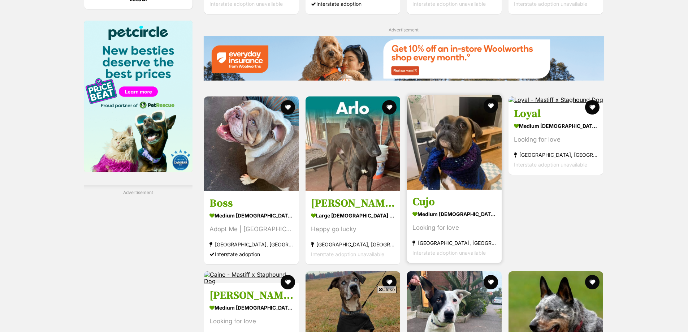
click at [471, 157] on img at bounding box center [454, 142] width 95 height 95
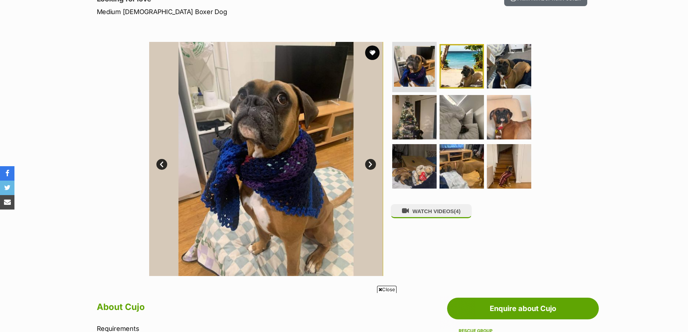
click at [372, 164] on link "Next" at bounding box center [370, 164] width 11 height 11
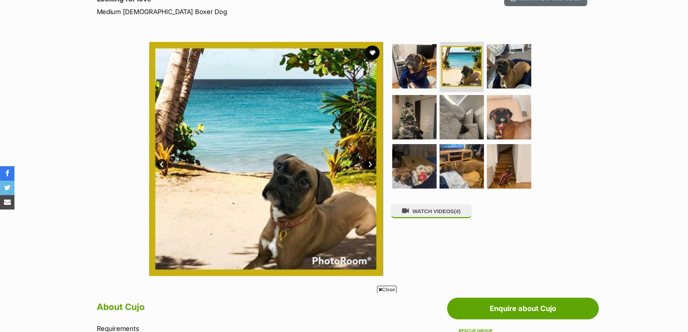
click at [372, 164] on link "Next" at bounding box center [370, 164] width 11 height 11
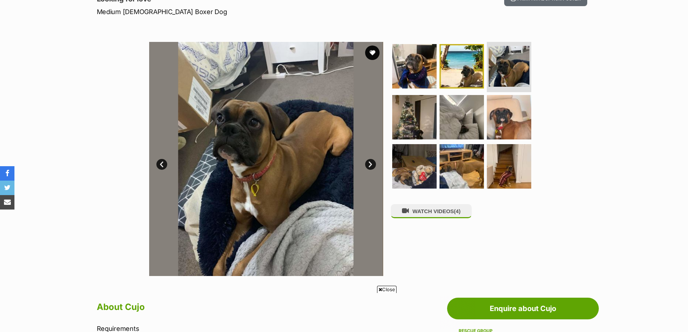
click at [372, 164] on link "Next" at bounding box center [370, 164] width 11 height 11
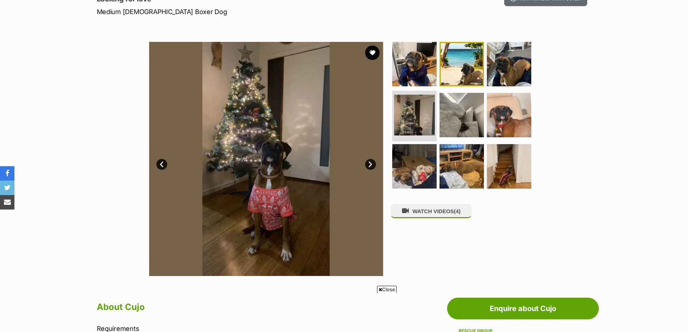
click at [372, 164] on link "Next" at bounding box center [370, 164] width 11 height 11
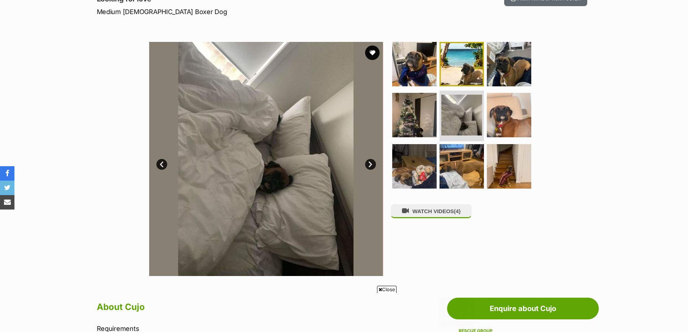
click at [372, 164] on link "Next" at bounding box center [370, 164] width 11 height 11
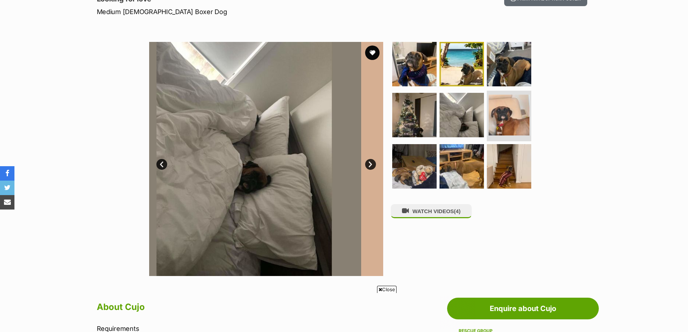
click at [372, 164] on link "Next" at bounding box center [370, 164] width 11 height 11
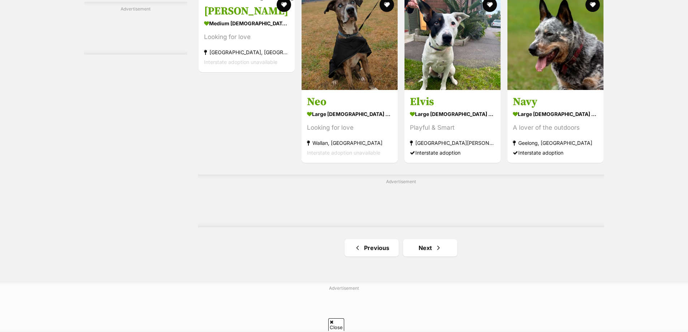
scroll to position [1137, 0]
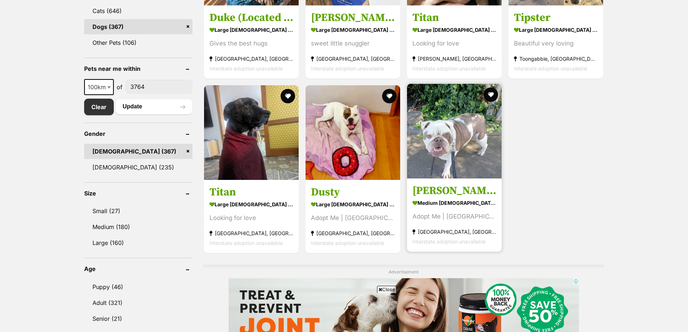
click at [444, 133] on img at bounding box center [454, 131] width 95 height 95
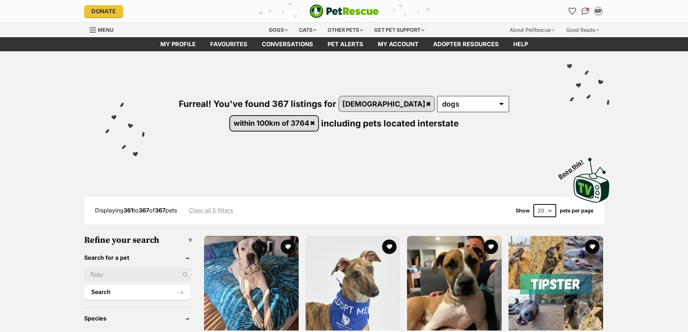
click at [318, 116] on link "within 100km of 3764" at bounding box center [274, 123] width 88 height 15
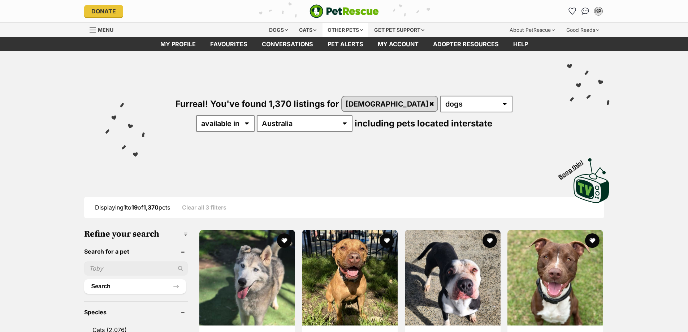
click at [360, 30] on div "Other pets" at bounding box center [346, 30] width 46 height 14
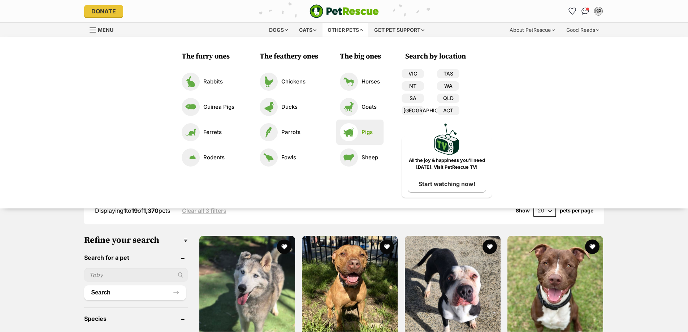
click at [366, 131] on p "Pigs" at bounding box center [367, 132] width 11 height 8
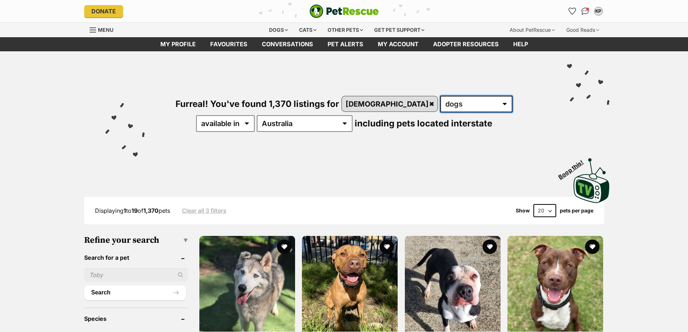
click at [440, 104] on select "any type of pet cats dogs other pets" at bounding box center [476, 104] width 72 height 17
click at [359, 29] on div "Other pets" at bounding box center [346, 30] width 46 height 14
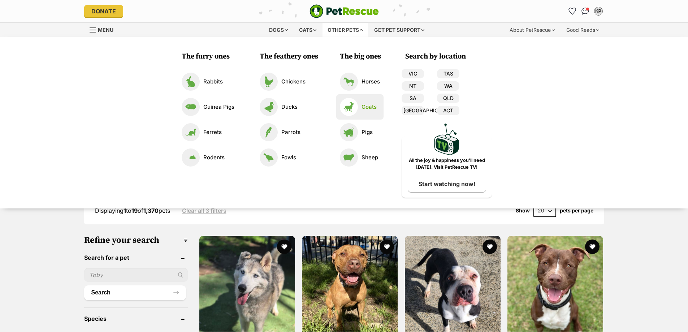
click at [368, 105] on p "Goats" at bounding box center [369, 107] width 15 height 8
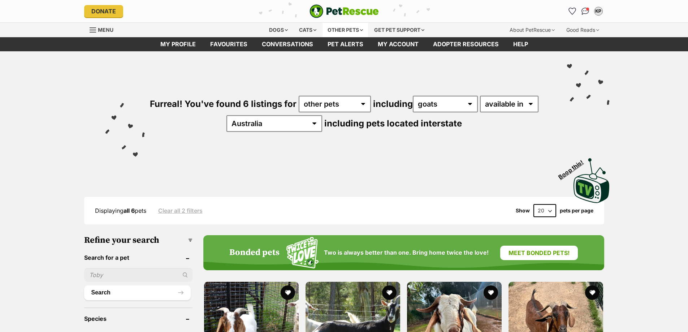
click at [361, 29] on div "Other pets" at bounding box center [346, 30] width 46 height 14
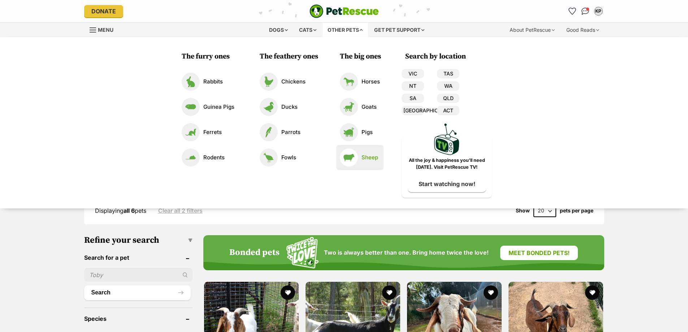
click at [349, 162] on img at bounding box center [349, 157] width 18 height 18
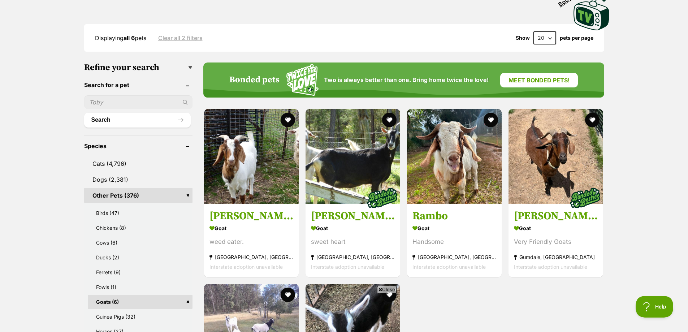
scroll to position [72, 0]
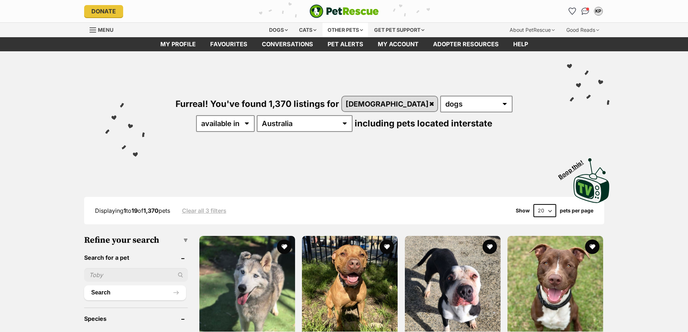
click at [360, 29] on div "Other pets" at bounding box center [346, 30] width 46 height 14
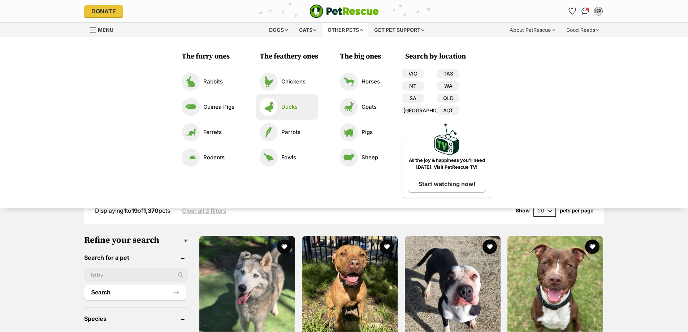
click at [285, 109] on p "Ducks" at bounding box center [289, 107] width 16 height 8
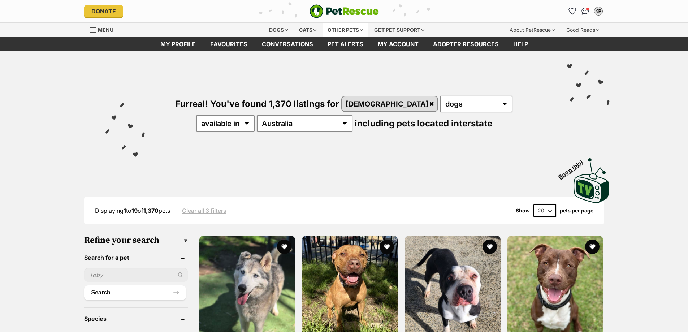
click at [360, 29] on div "Other pets" at bounding box center [346, 30] width 46 height 14
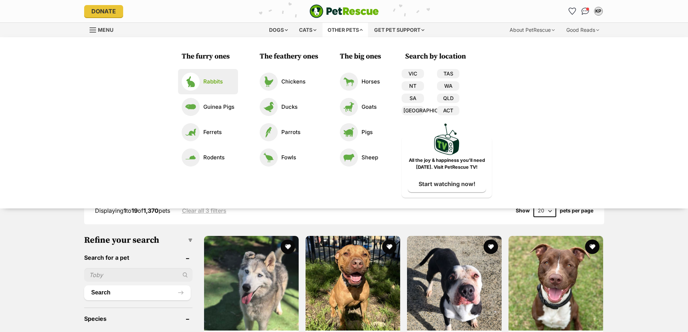
click at [212, 80] on p "Rabbits" at bounding box center [213, 82] width 20 height 8
